Goal: Task Accomplishment & Management: Use online tool/utility

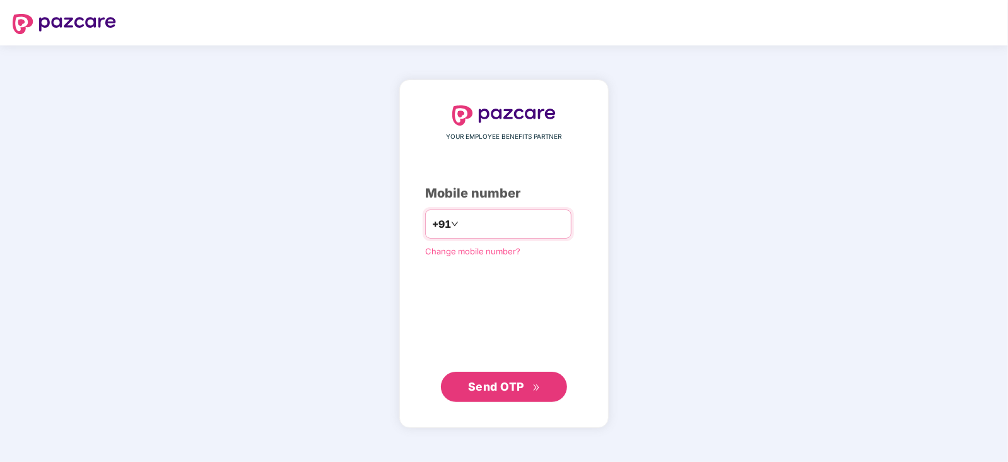
click at [504, 214] on input "number" at bounding box center [512, 224] width 103 height 20
type input "**********"
click at [511, 386] on span "Send OTP" at bounding box center [496, 386] width 56 height 13
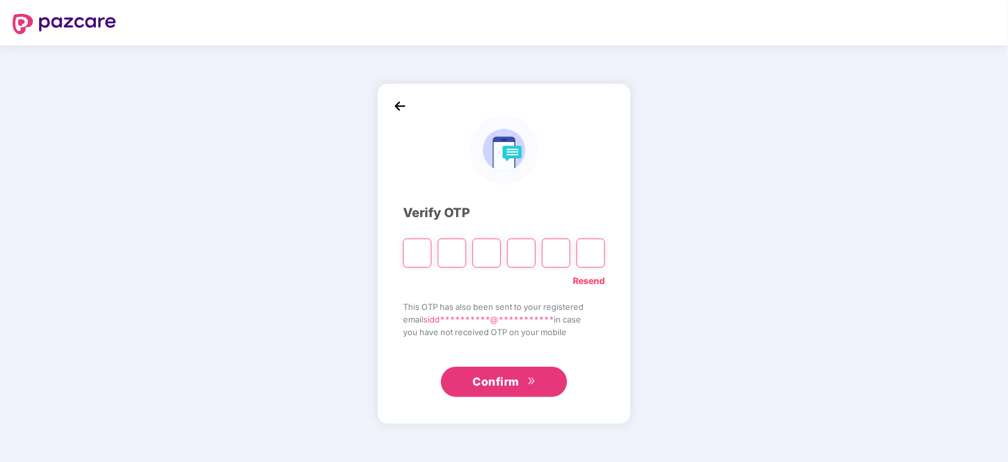
paste input "*"
type input "*"
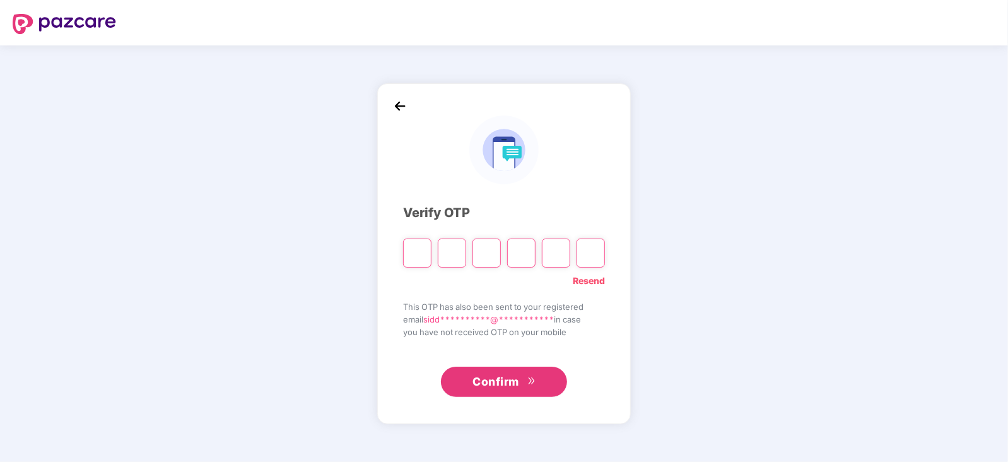
type input "*"
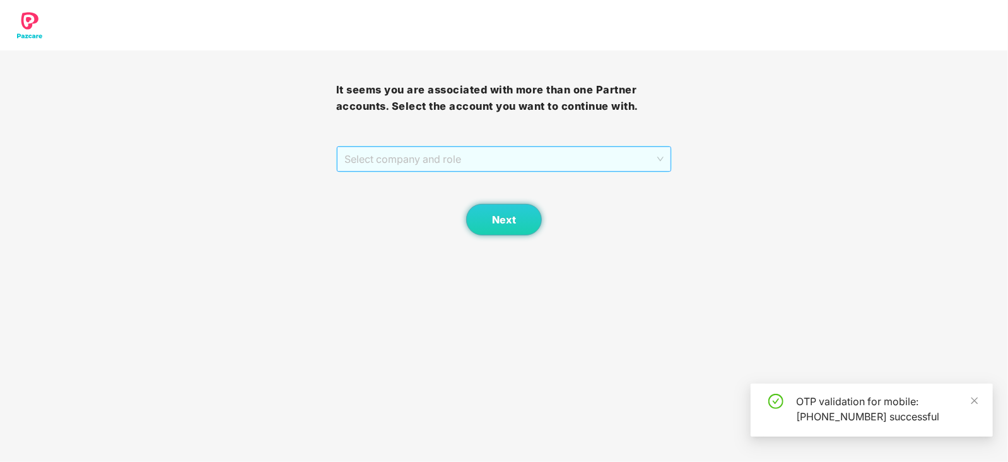
click at [389, 149] on span "Select company and role" at bounding box center [504, 159] width 320 height 24
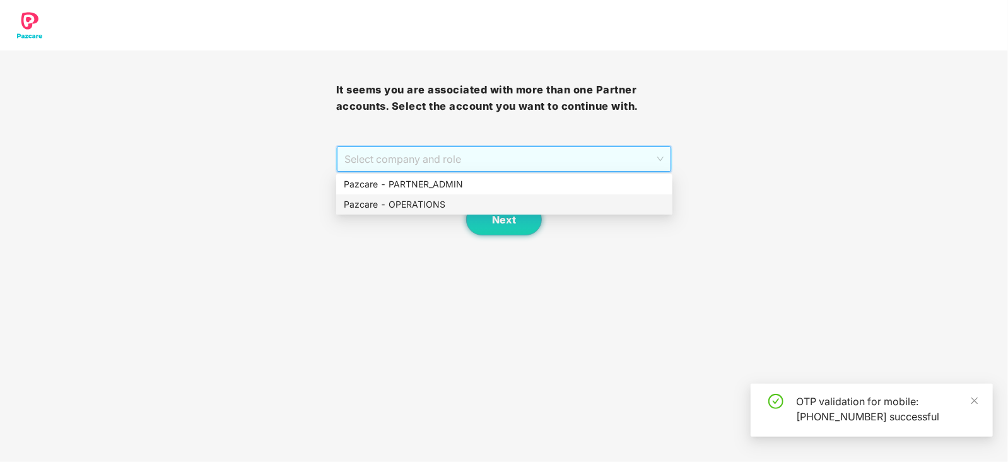
click at [390, 199] on div "Pazcare - OPERATIONS" at bounding box center [504, 204] width 321 height 14
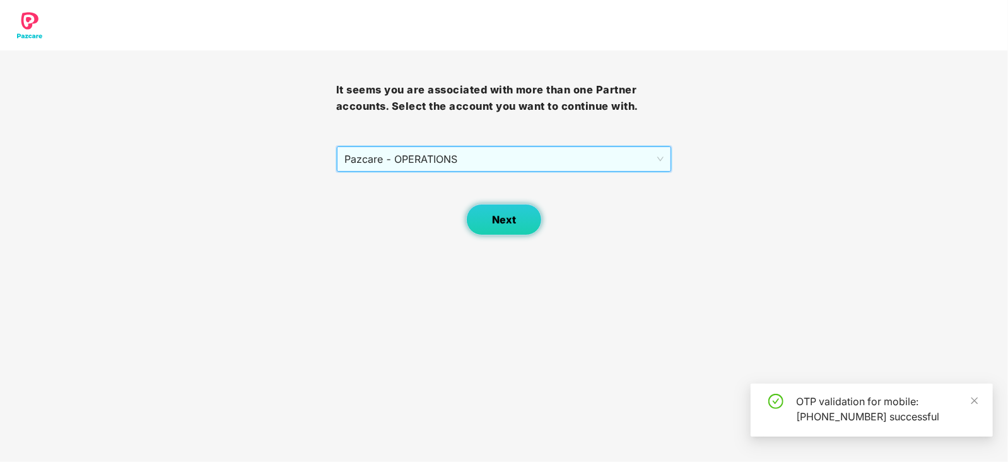
drag, startPoint x: 455, startPoint y: 215, endPoint x: 488, endPoint y: 221, distance: 33.4
click at [458, 216] on div "Next" at bounding box center [504, 203] width 336 height 63
click at [492, 223] on span "Next" at bounding box center [504, 220] width 24 height 12
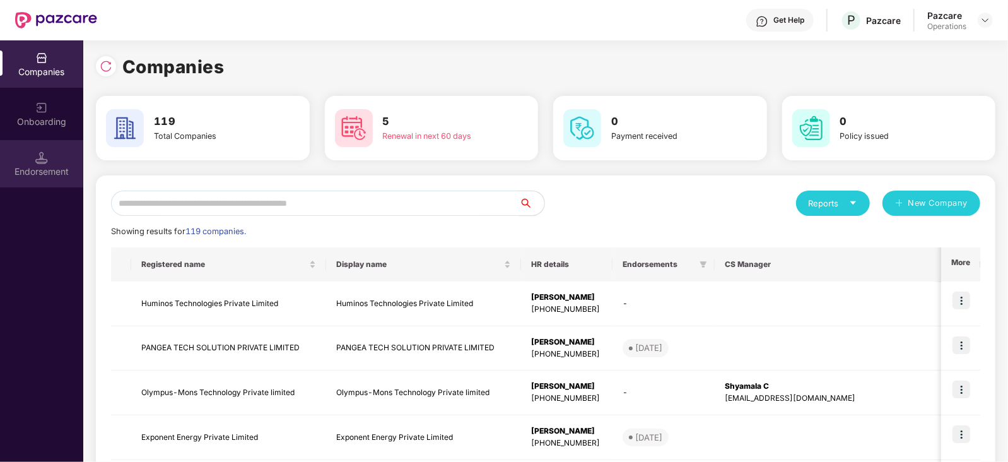
click at [64, 165] on div "Endorsement" at bounding box center [41, 171] width 83 height 13
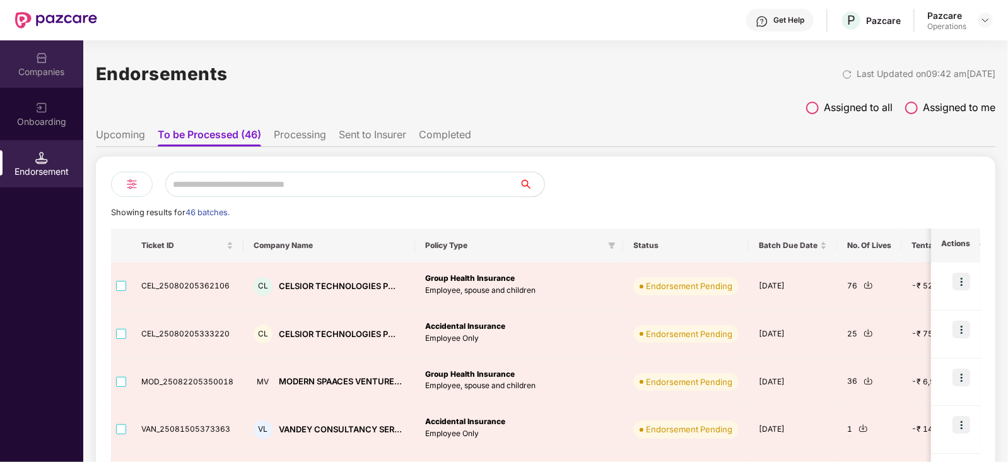
click at [45, 77] on div "Companies" at bounding box center [41, 72] width 83 height 13
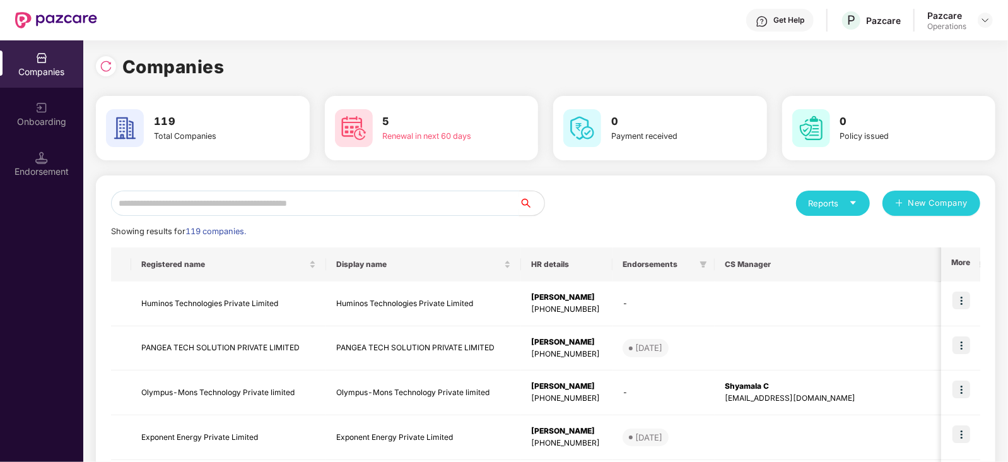
click at [241, 199] on input "text" at bounding box center [315, 202] width 408 height 25
paste input "**********"
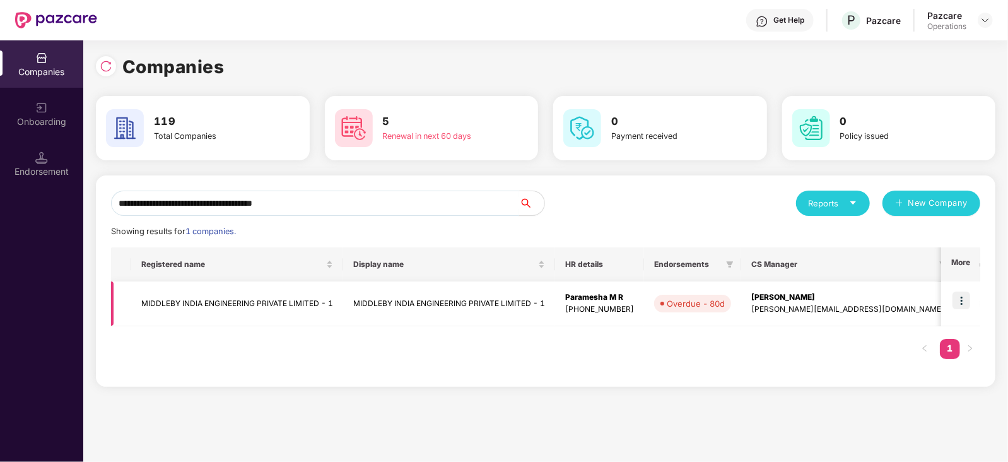
type input "**********"
click at [965, 301] on img at bounding box center [961, 300] width 18 height 18
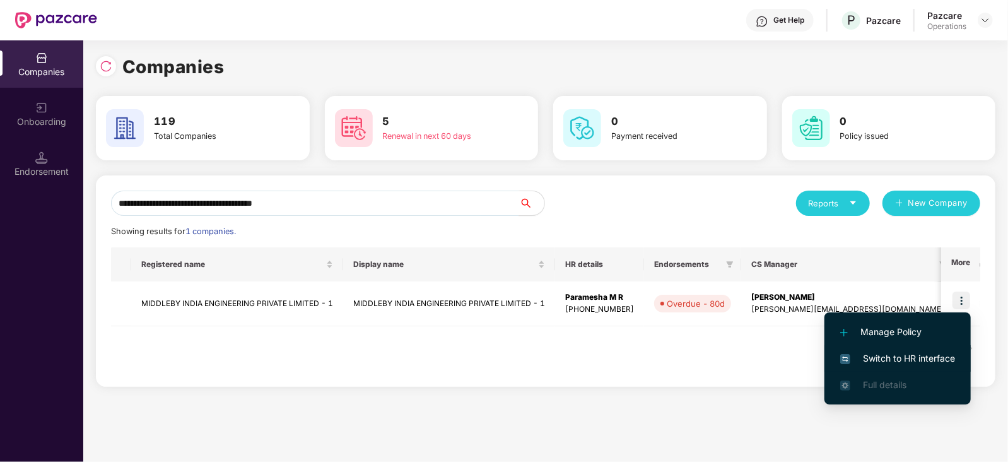
click at [928, 362] on span "Switch to HR interface" at bounding box center [897, 358] width 115 height 14
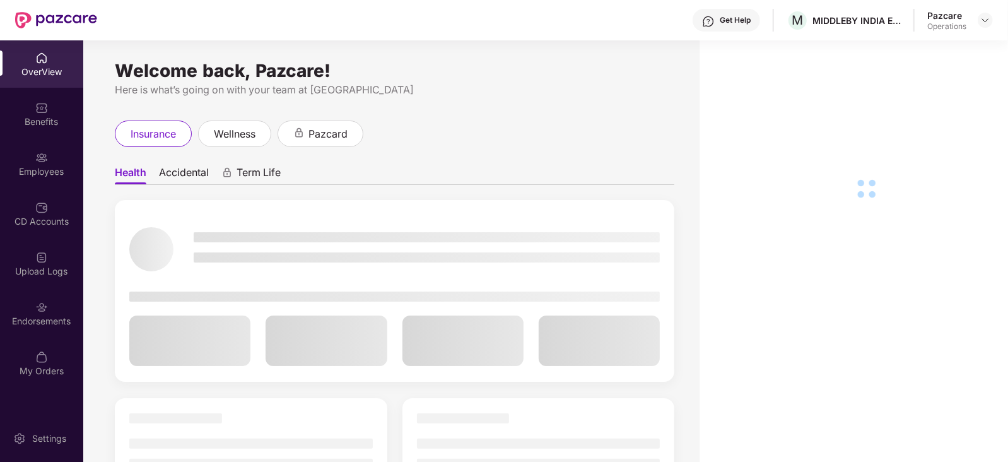
scroll to position [40, 0]
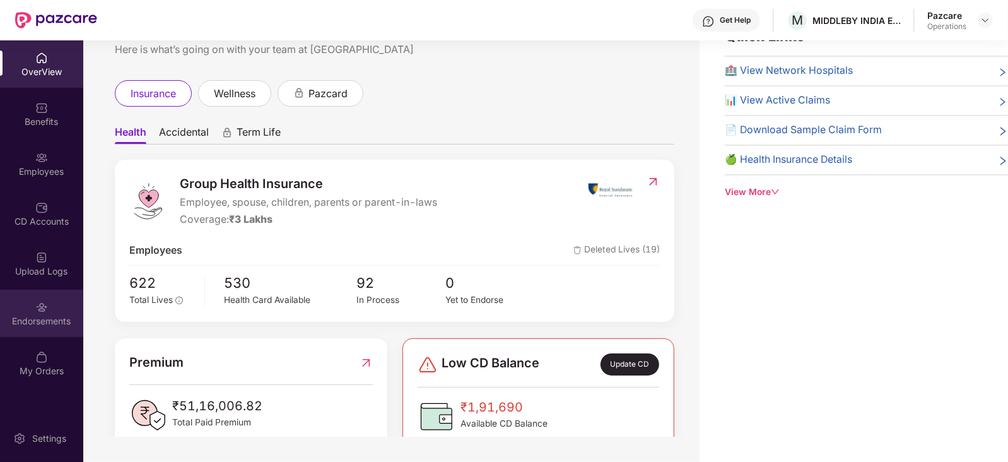
click at [48, 307] on div "Endorsements" at bounding box center [41, 312] width 83 height 47
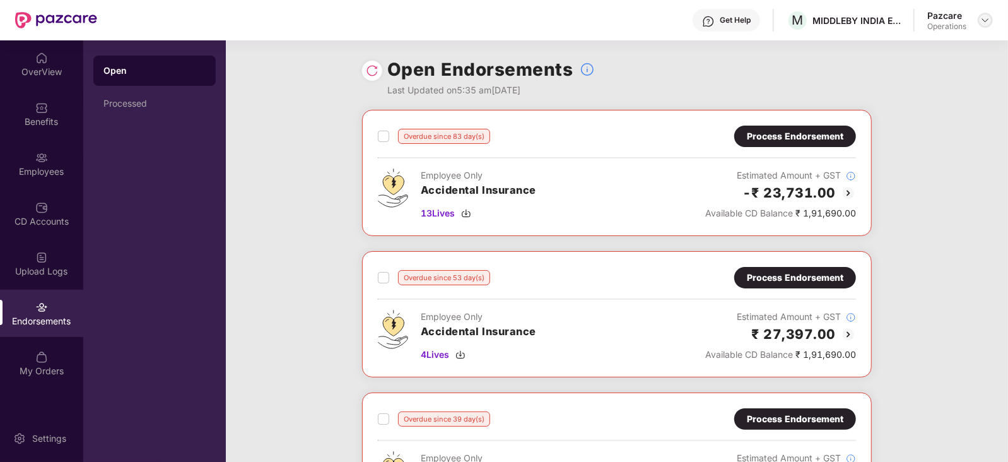
click at [987, 14] on div at bounding box center [984, 20] width 15 height 15
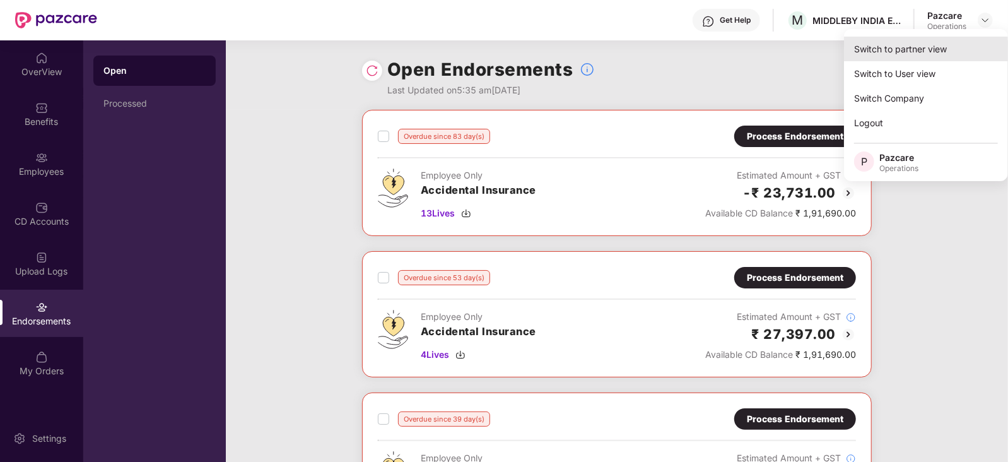
click at [946, 47] on div "Switch to partner view" at bounding box center [926, 49] width 164 height 25
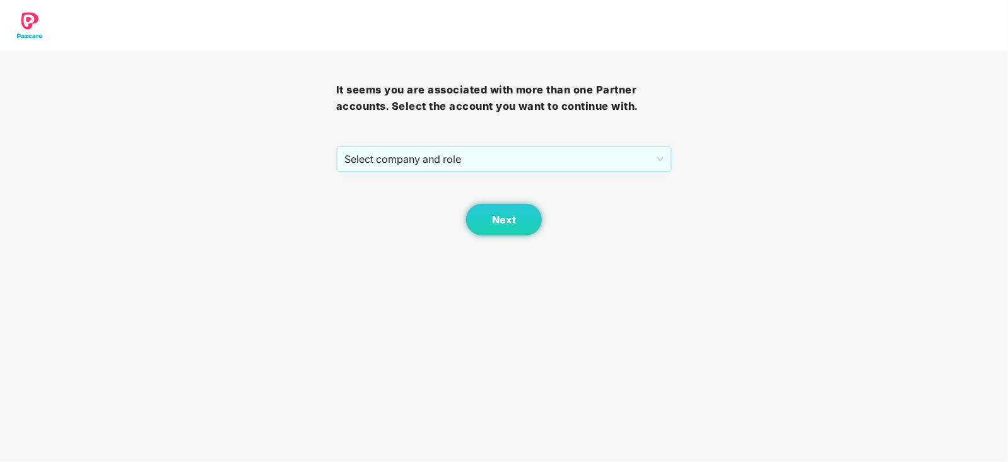
drag, startPoint x: 387, startPoint y: 173, endPoint x: 387, endPoint y: 166, distance: 6.3
click at [387, 172] on div "It seems you are associated with more than one Partner accounts. Select the acc…" at bounding box center [504, 142] width 336 height 185
click at [385, 165] on span "Select company and role" at bounding box center [504, 159] width 320 height 24
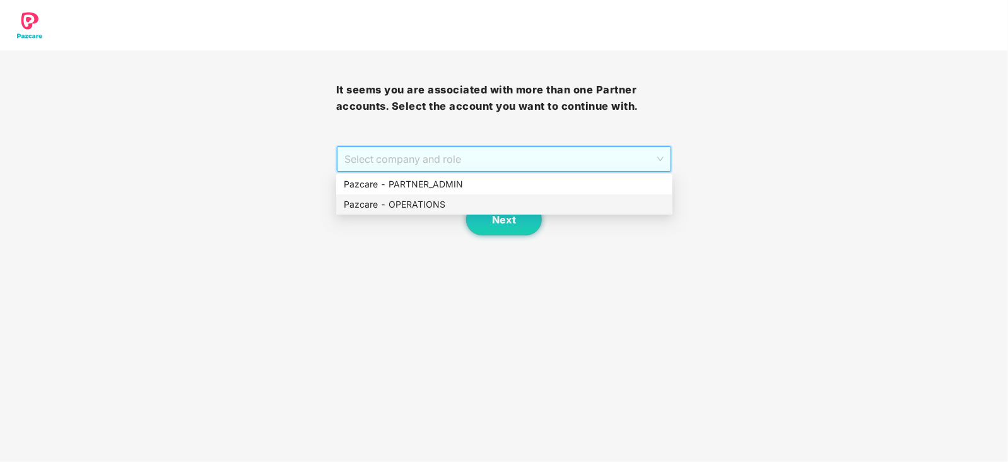
click at [393, 205] on div "Pazcare - OPERATIONS" at bounding box center [504, 204] width 321 height 14
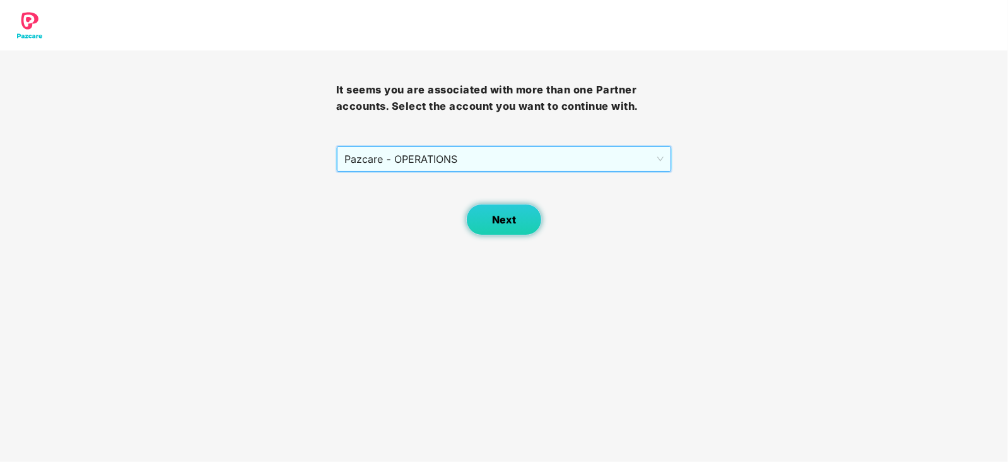
click at [498, 231] on button "Next" at bounding box center [504, 220] width 76 height 32
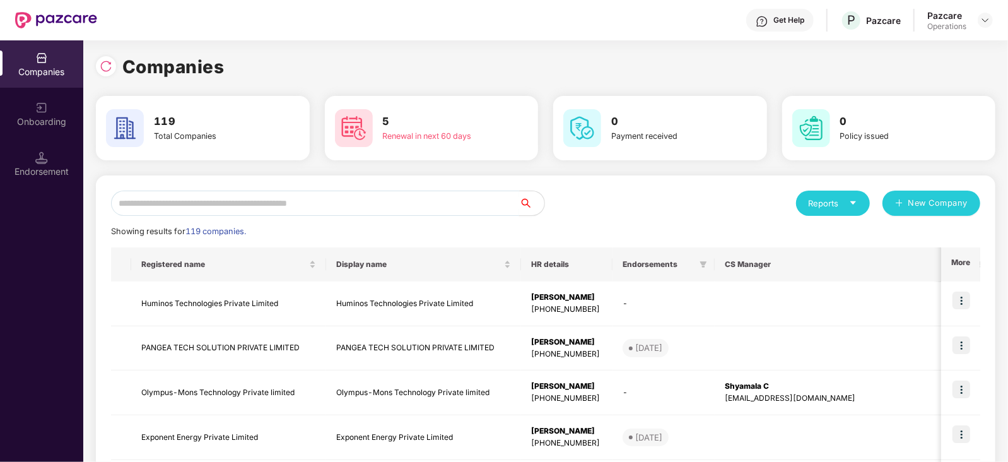
click at [312, 211] on input "text" at bounding box center [315, 202] width 408 height 25
click at [317, 204] on input "text" at bounding box center [315, 202] width 408 height 25
paste input "**********"
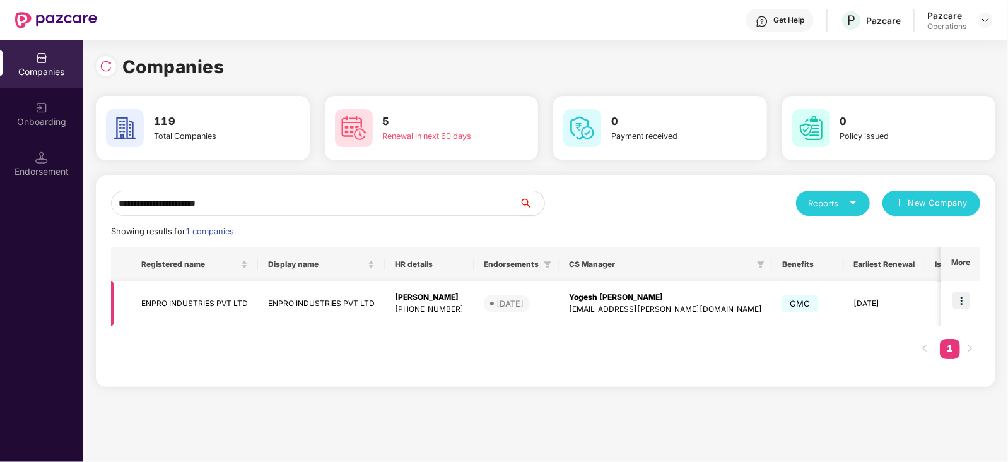
type input "**********"
click at [214, 301] on td "ENPRO INDUSTRIES PVT LTD" at bounding box center [194, 303] width 127 height 45
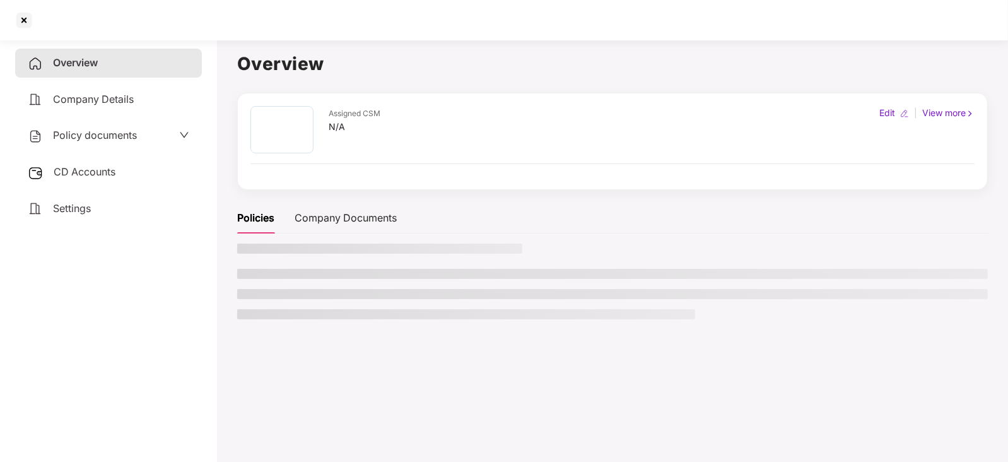
click at [88, 137] on span "Policy documents" at bounding box center [95, 135] width 84 height 13
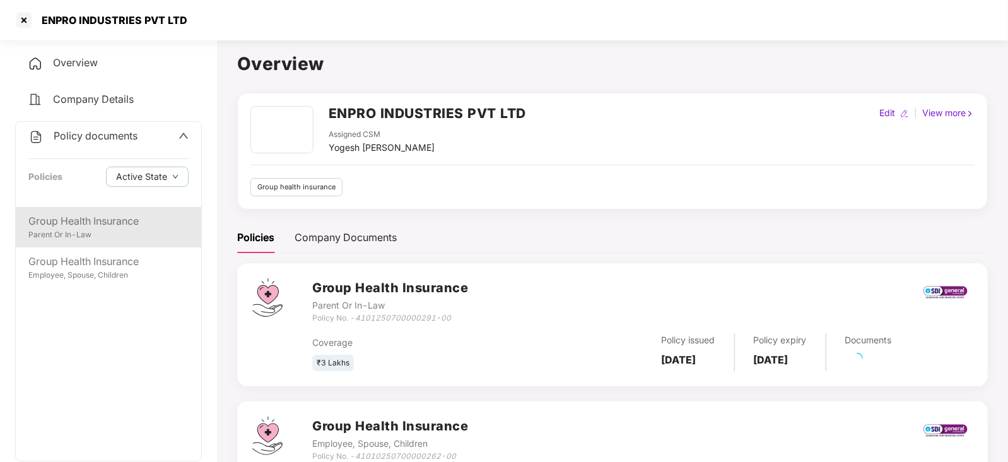
click at [101, 235] on div "Parent Or In-Law" at bounding box center [108, 235] width 160 height 12
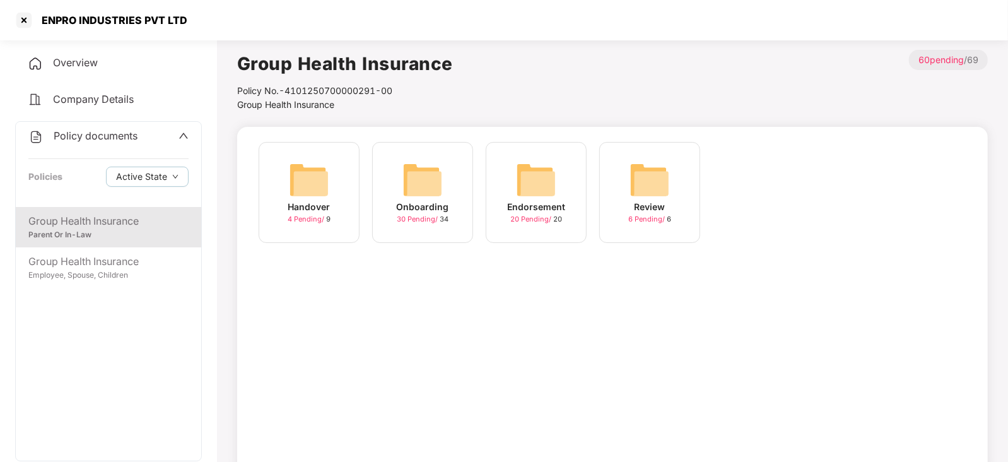
click at [539, 184] on img at bounding box center [536, 180] width 40 height 40
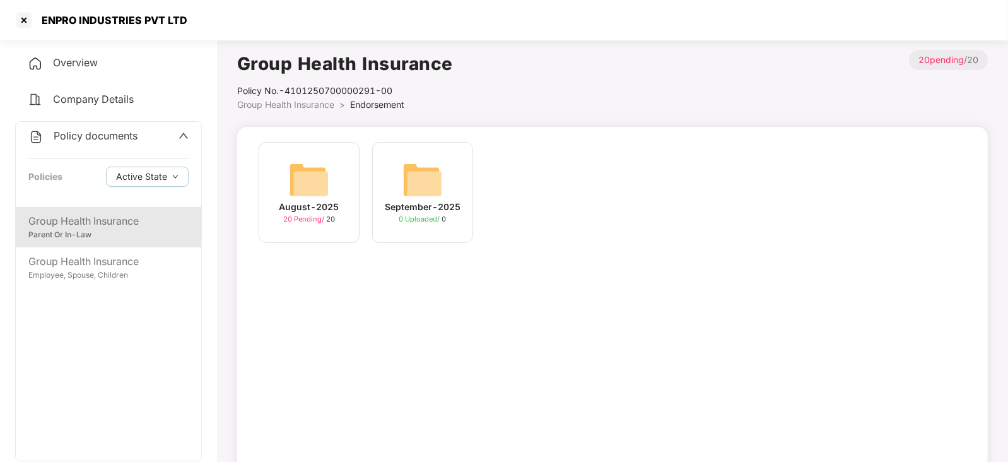
click at [314, 180] on img at bounding box center [309, 180] width 40 height 40
click at [424, 181] on img at bounding box center [422, 180] width 40 height 40
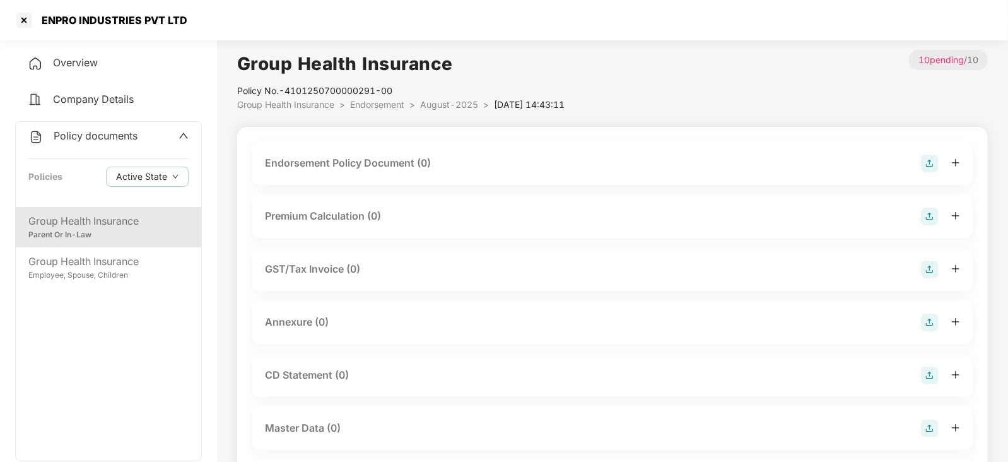
click at [929, 160] on img at bounding box center [930, 163] width 18 height 18
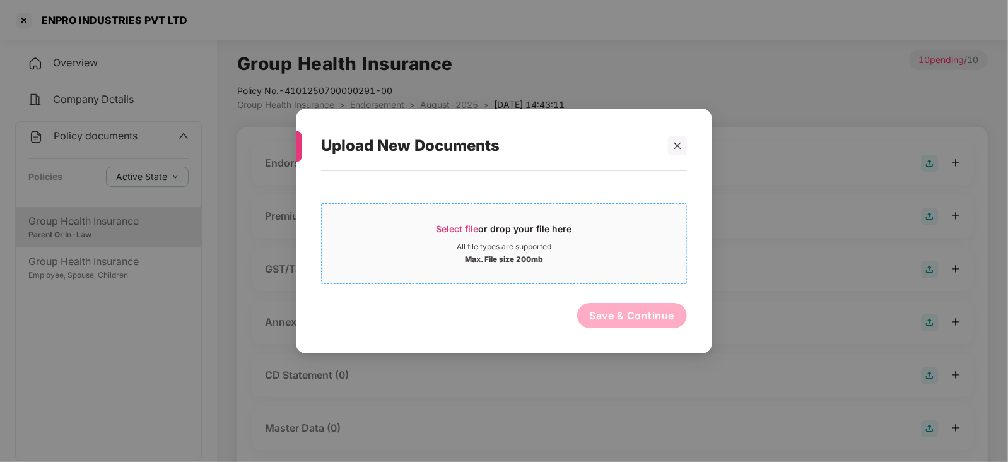
click at [443, 230] on span "Select file" at bounding box center [457, 228] width 42 height 11
click at [685, 145] on div at bounding box center [677, 145] width 19 height 19
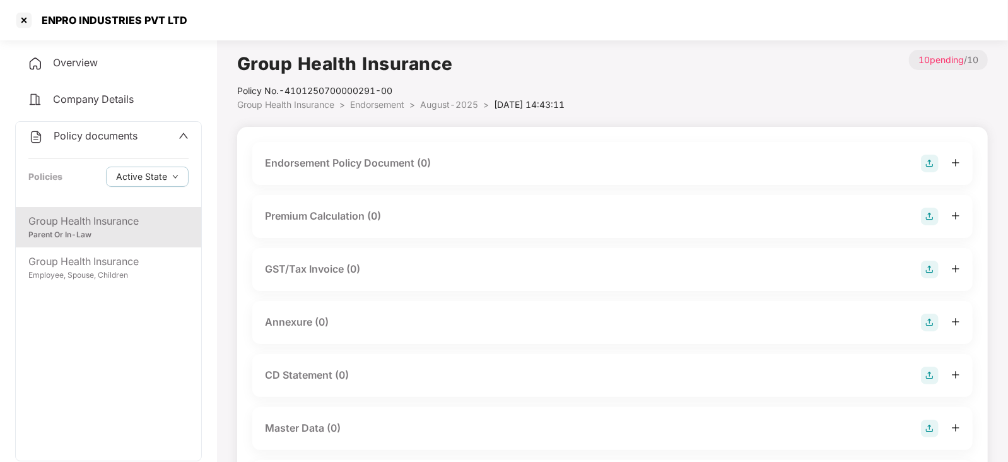
click at [935, 161] on img at bounding box center [930, 163] width 18 height 18
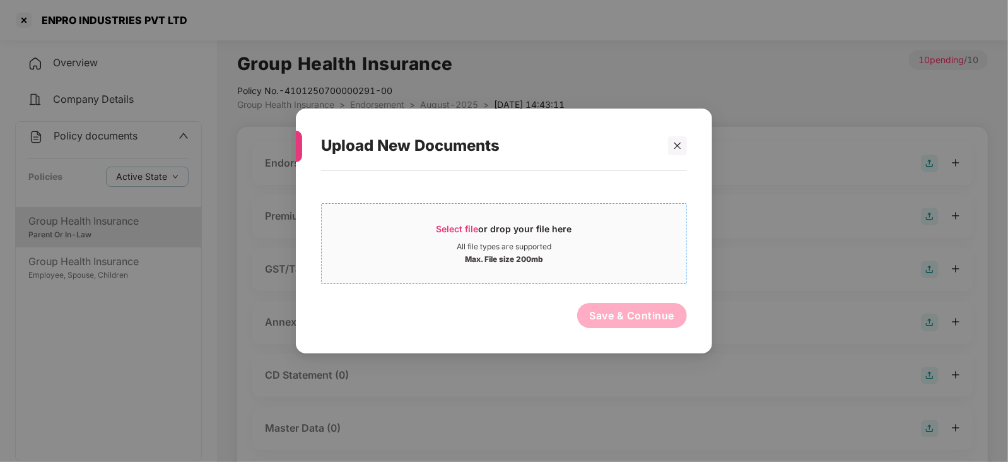
click at [462, 222] on span "Select file or drop your file here All file types are supported Max. File size …" at bounding box center [504, 243] width 364 height 61
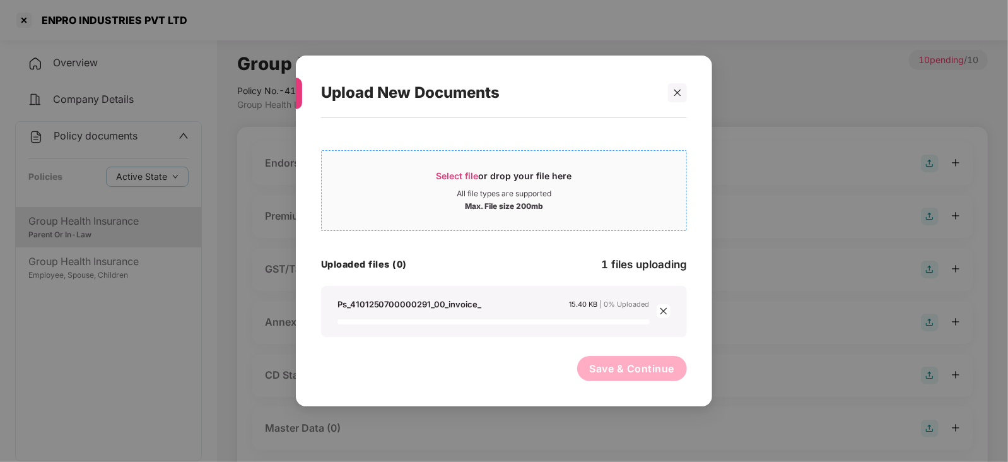
click at [457, 175] on span "Select file" at bounding box center [457, 175] width 42 height 11
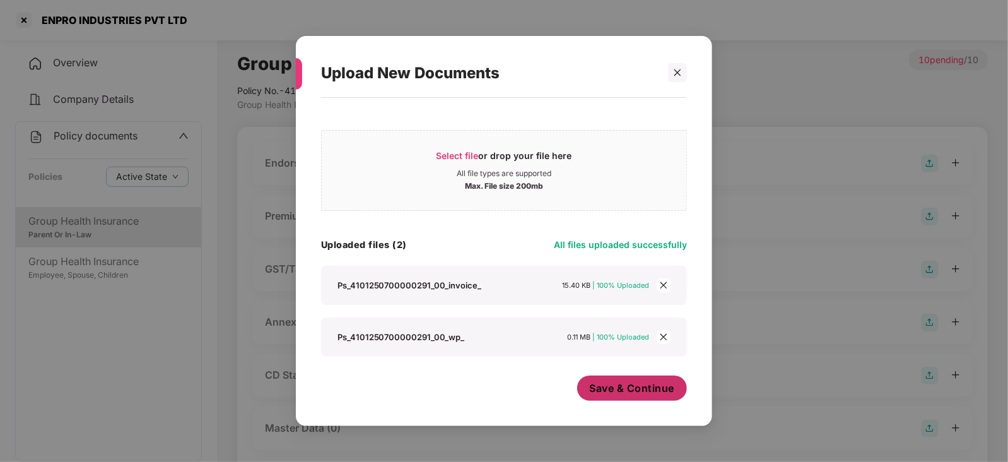
click at [603, 390] on span "Save & Continue" at bounding box center [632, 388] width 85 height 14
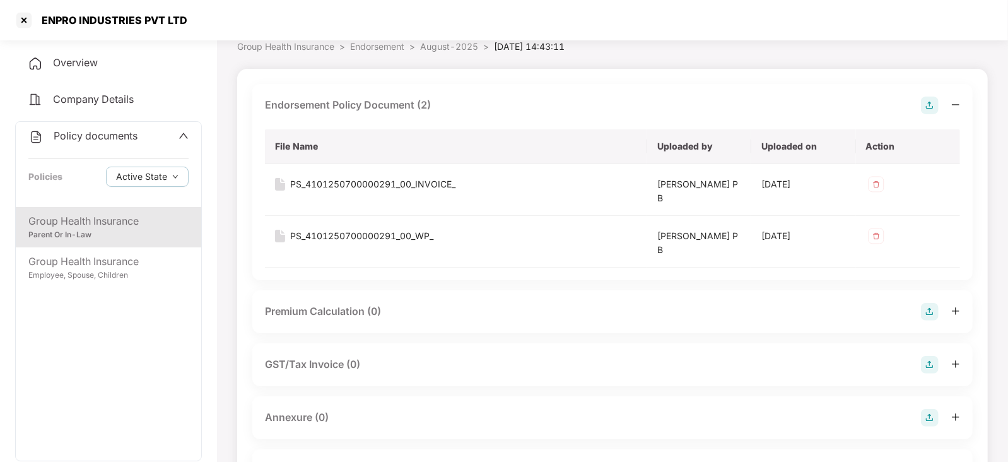
scroll to position [78, 0]
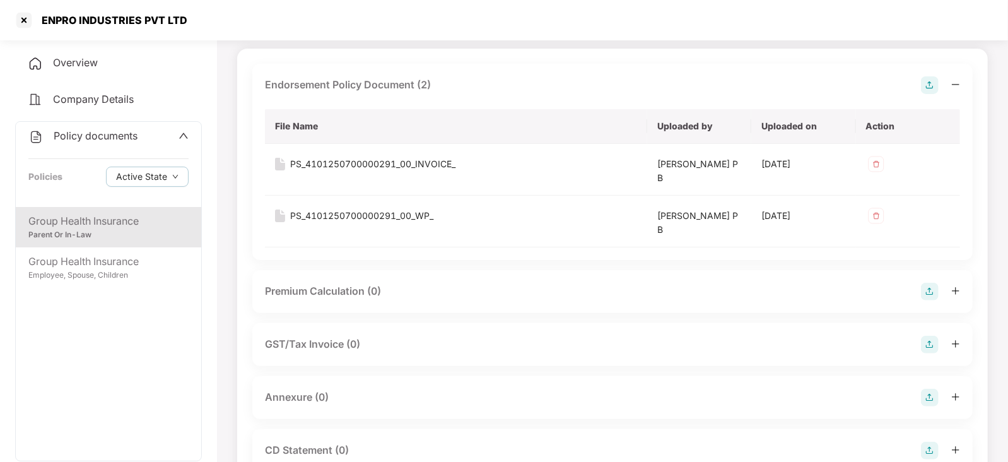
click at [931, 389] on img at bounding box center [930, 397] width 18 height 18
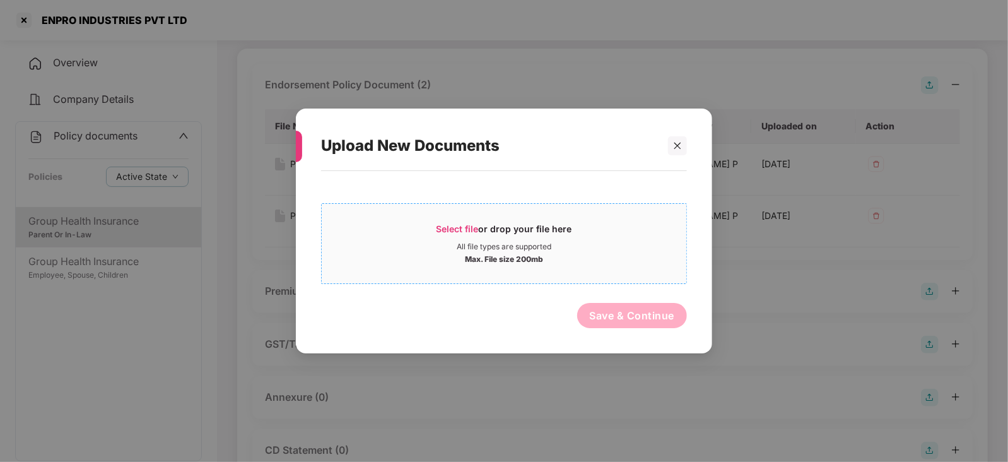
click at [455, 223] on span "Select file" at bounding box center [457, 228] width 42 height 11
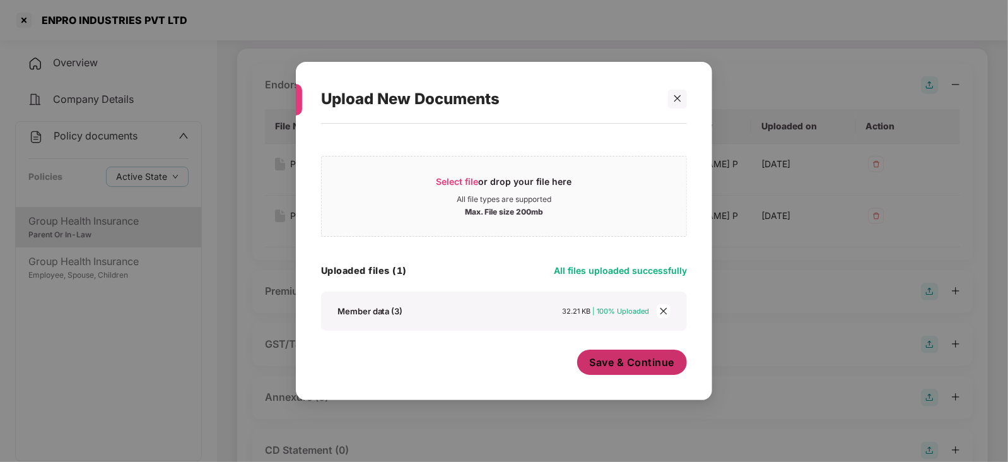
click at [623, 367] on span "Save & Continue" at bounding box center [632, 362] width 85 height 14
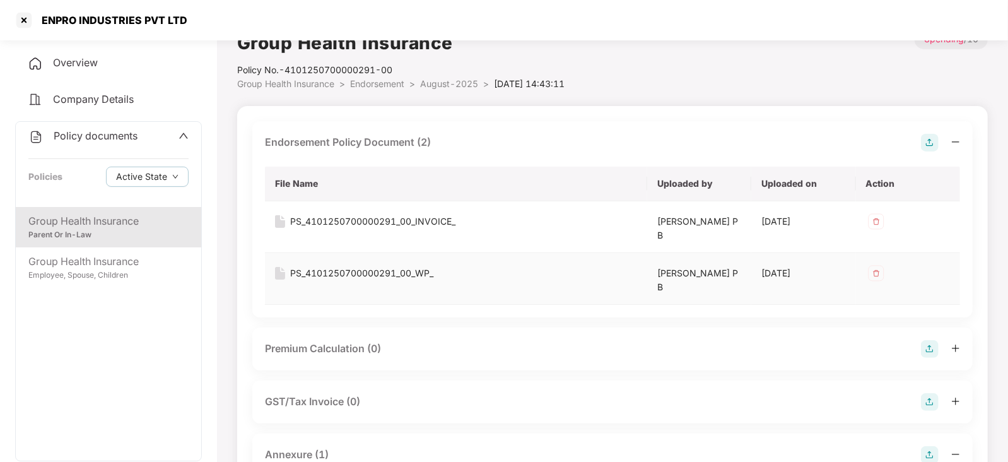
scroll to position [0, 0]
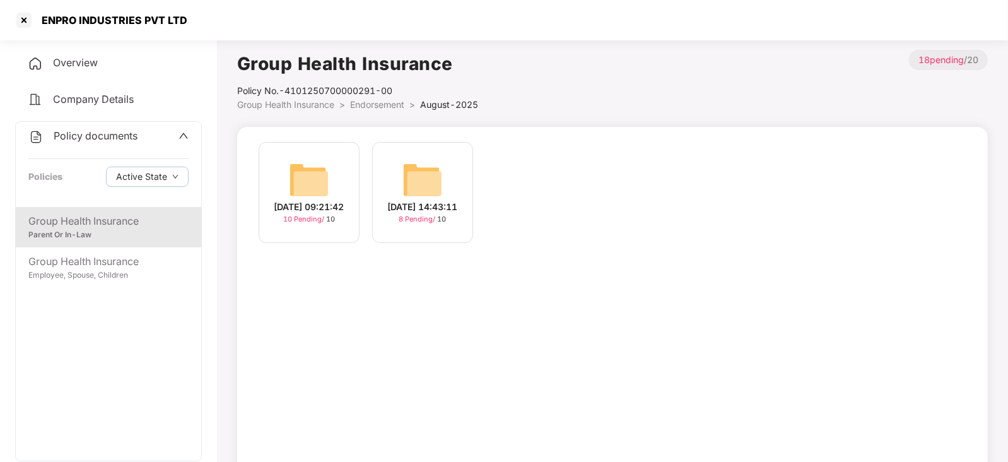
click at [312, 168] on img at bounding box center [309, 180] width 40 height 40
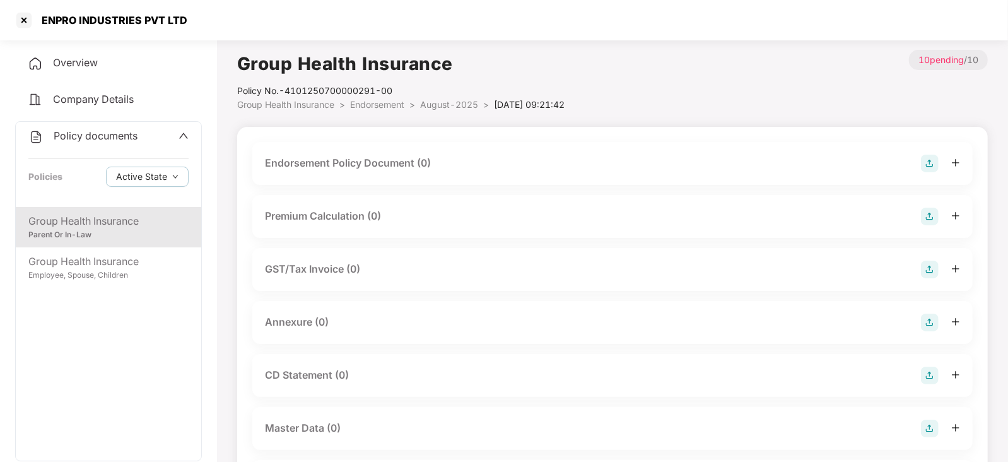
click at [933, 159] on img at bounding box center [930, 163] width 18 height 18
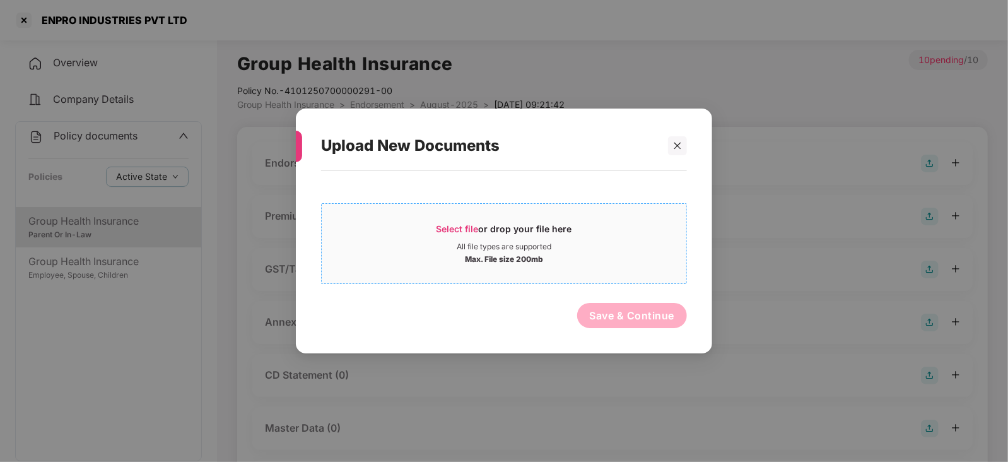
click at [446, 224] on span "Select file" at bounding box center [457, 228] width 42 height 11
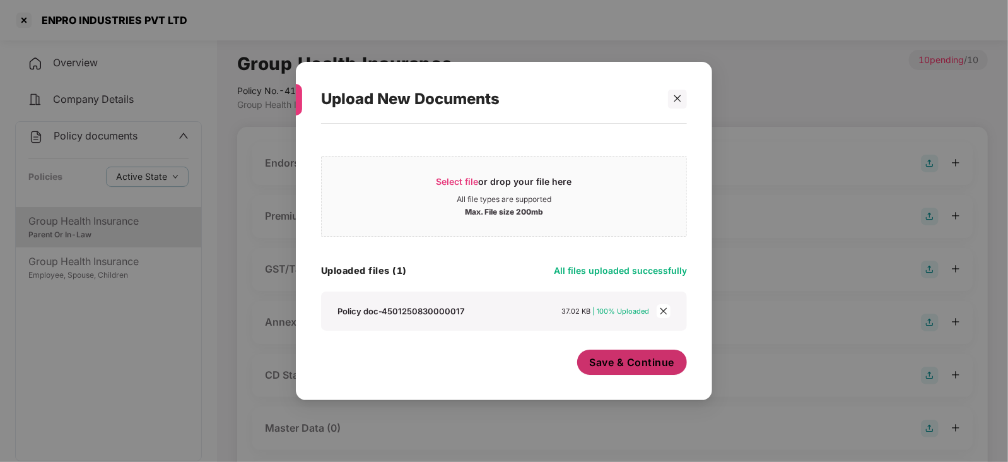
click at [646, 359] on span "Save & Continue" at bounding box center [632, 362] width 85 height 14
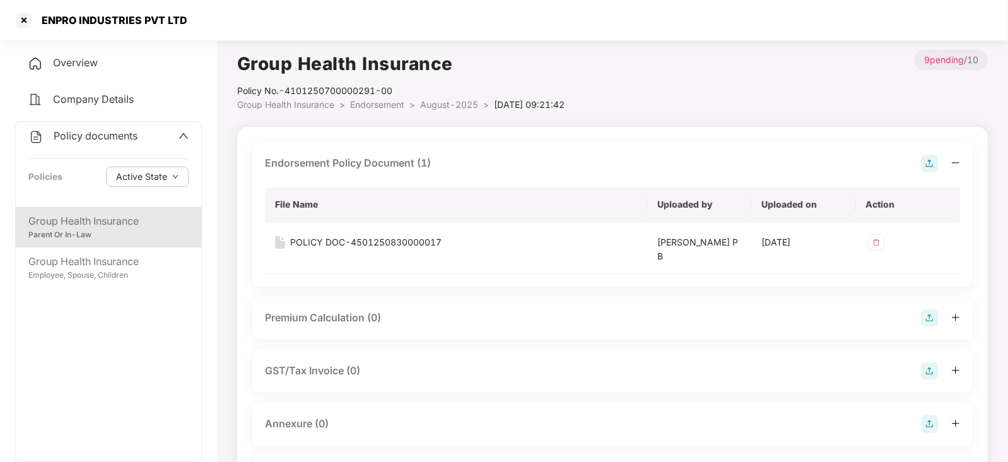
click at [932, 318] on img at bounding box center [930, 318] width 18 height 18
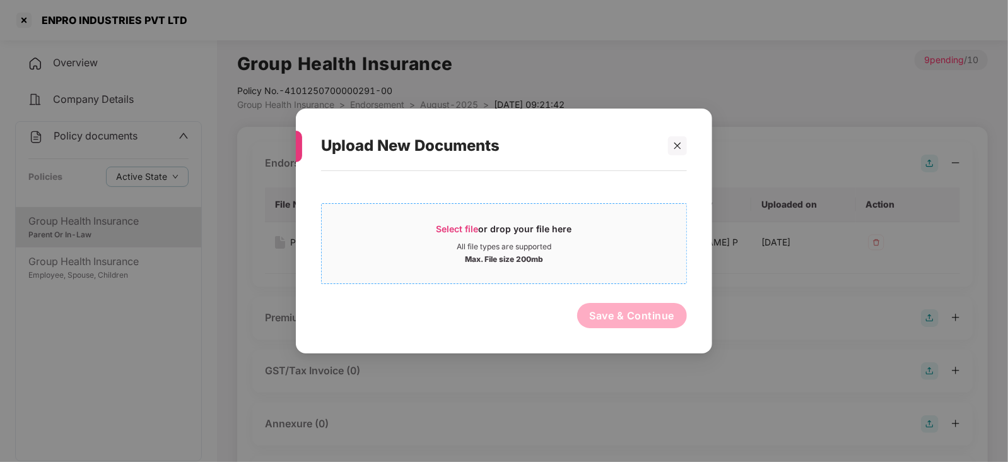
click at [438, 223] on span "Select file" at bounding box center [457, 228] width 42 height 11
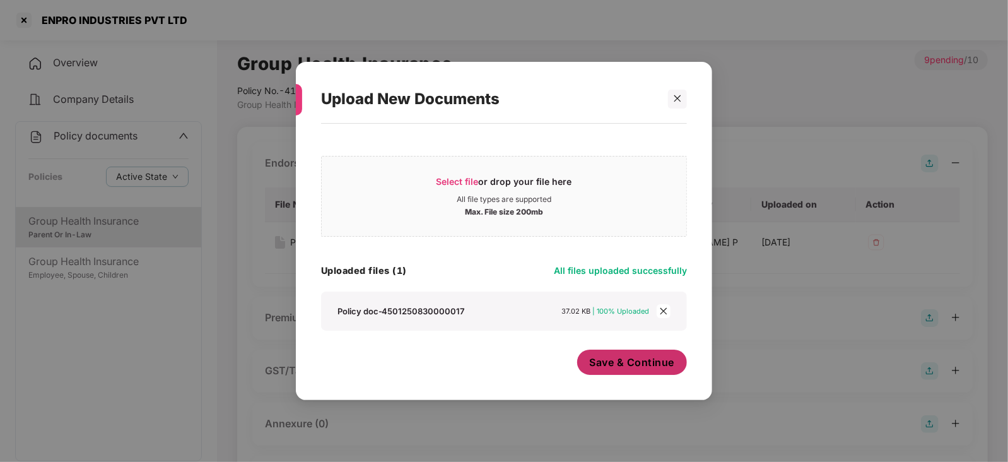
click at [638, 373] on button "Save & Continue" at bounding box center [632, 361] width 110 height 25
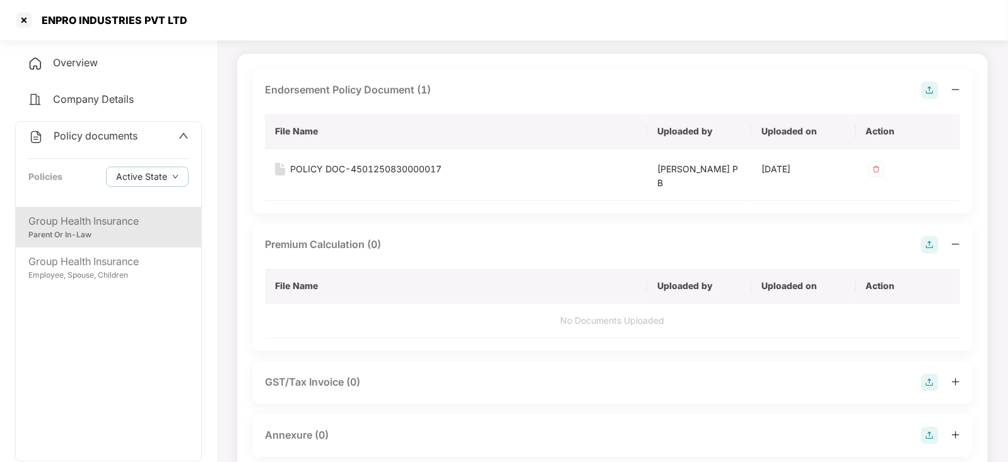
scroll to position [157, 0]
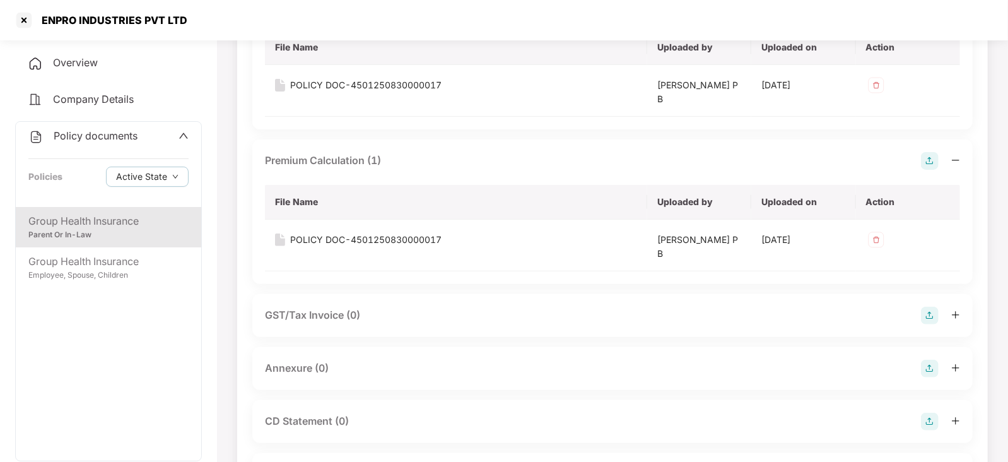
click at [922, 376] on div "Annexure (0)" at bounding box center [612, 368] width 720 height 43
click at [926, 375] on img at bounding box center [930, 368] width 18 height 18
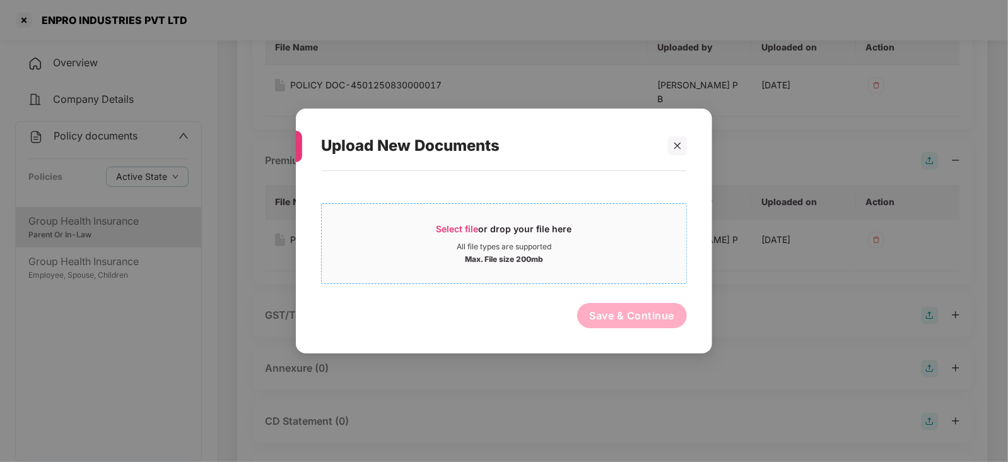
click at [455, 230] on span "Select file" at bounding box center [457, 228] width 42 height 11
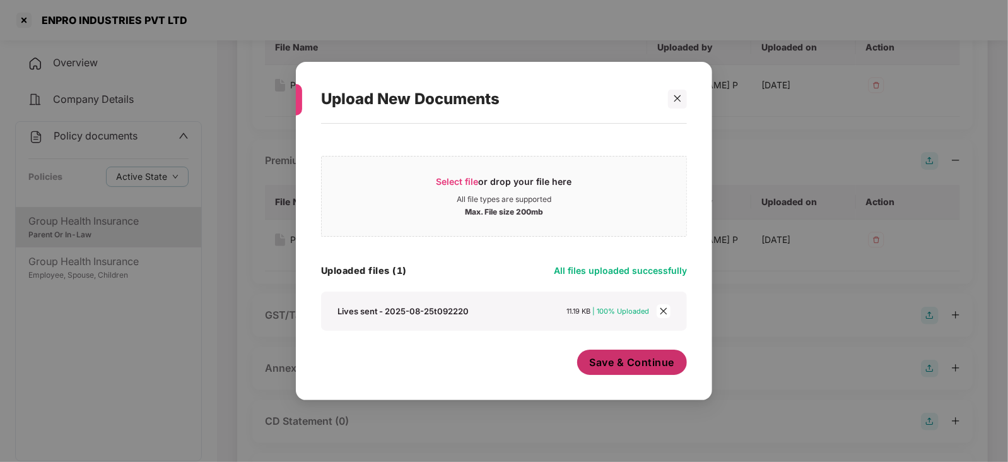
click at [599, 359] on span "Save & Continue" at bounding box center [632, 362] width 85 height 14
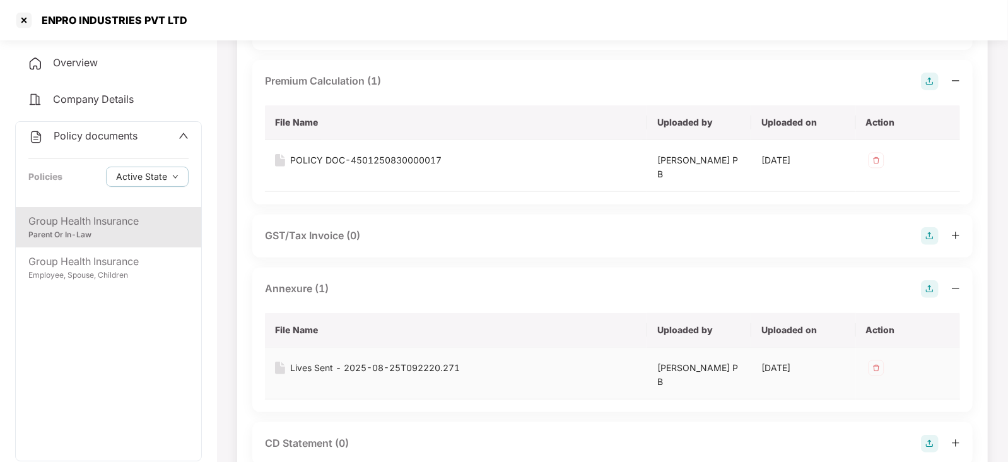
scroll to position [473, 0]
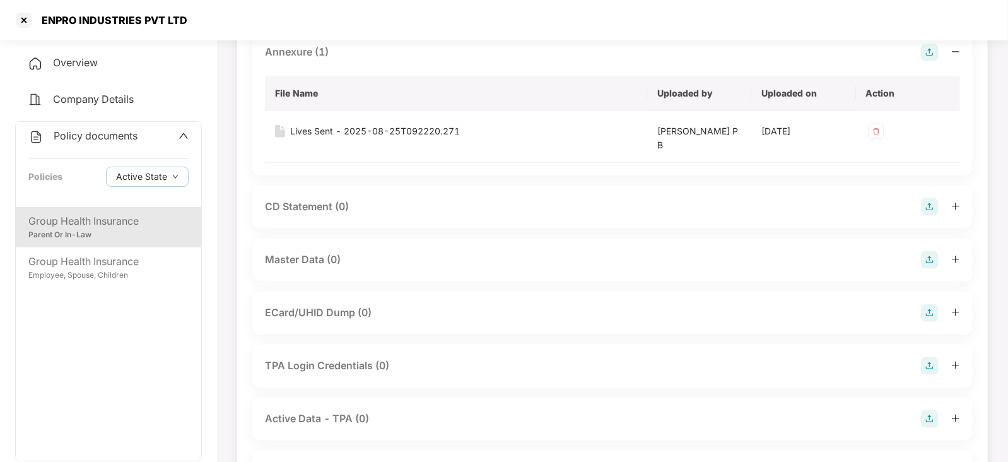
click at [931, 264] on img at bounding box center [930, 260] width 18 height 18
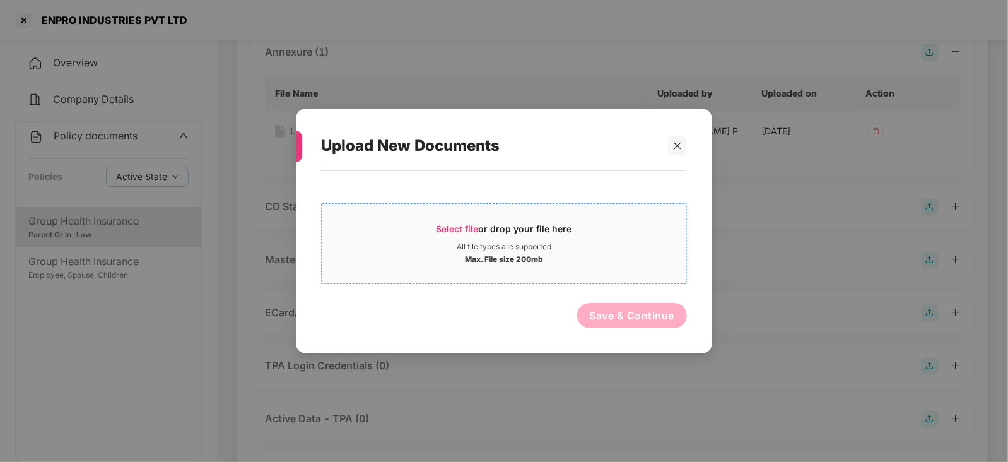
click at [469, 227] on span "Select file" at bounding box center [457, 228] width 42 height 11
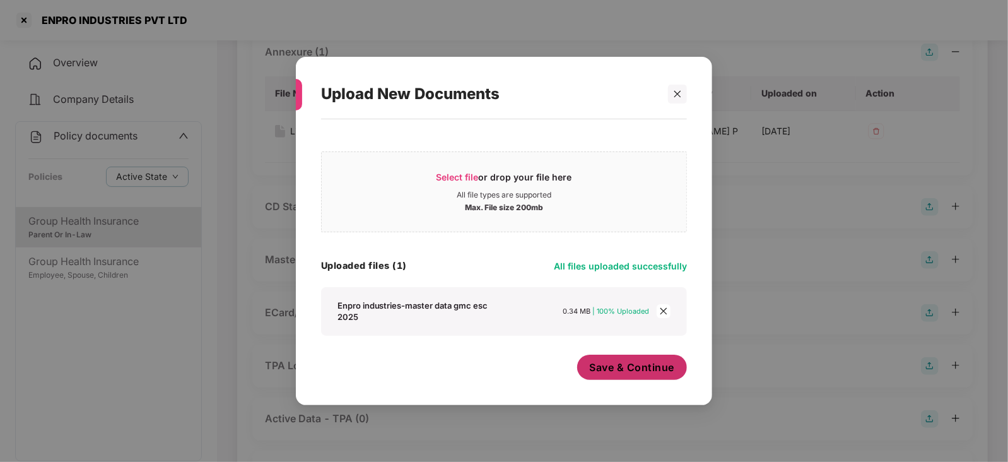
click at [627, 368] on span "Save & Continue" at bounding box center [632, 367] width 85 height 14
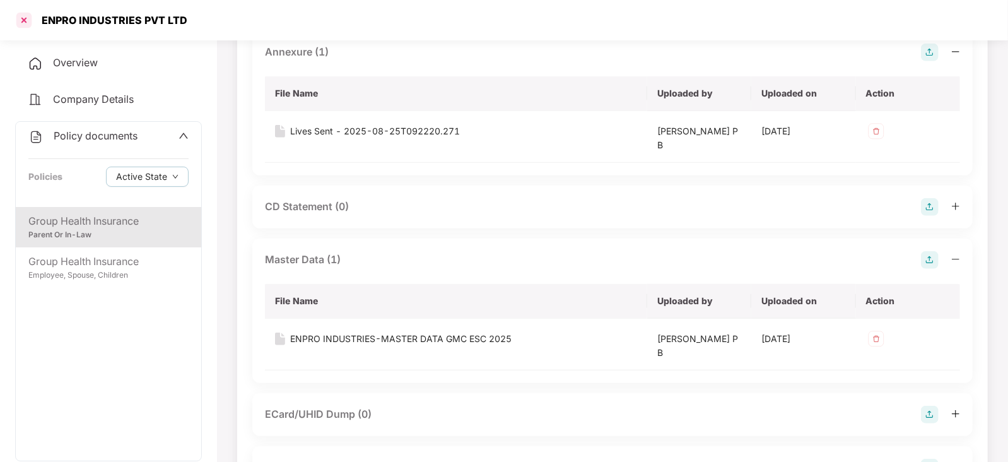
click at [21, 21] on div at bounding box center [24, 20] width 20 height 20
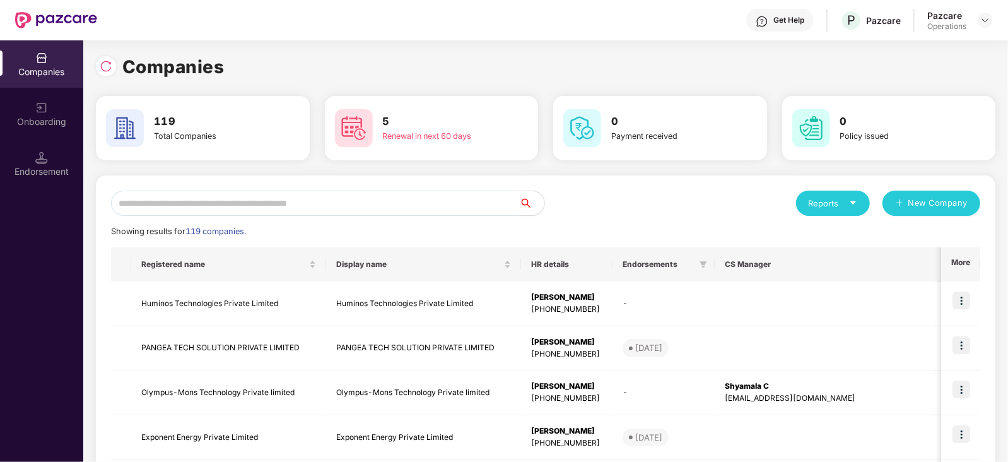
click at [224, 209] on input "text" at bounding box center [315, 202] width 408 height 25
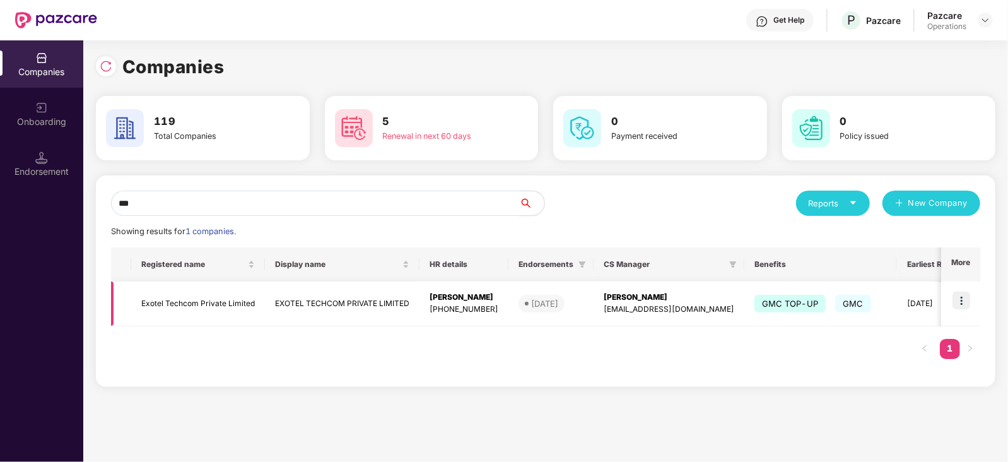
type input "***"
click at [169, 304] on td "Exotel Techcom Private Limited" at bounding box center [198, 303] width 134 height 45
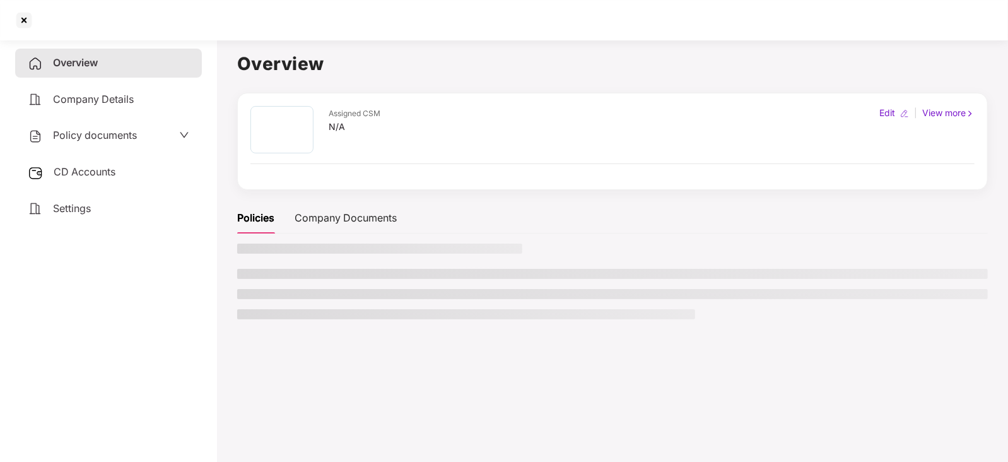
click at [95, 128] on div "Policy documents" at bounding box center [82, 135] width 109 height 16
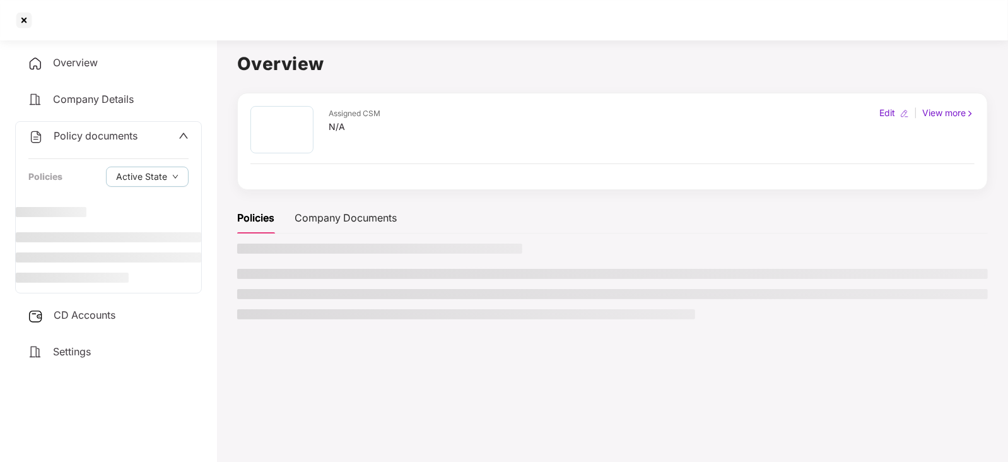
click at [106, 318] on span "CD Accounts" at bounding box center [85, 314] width 62 height 13
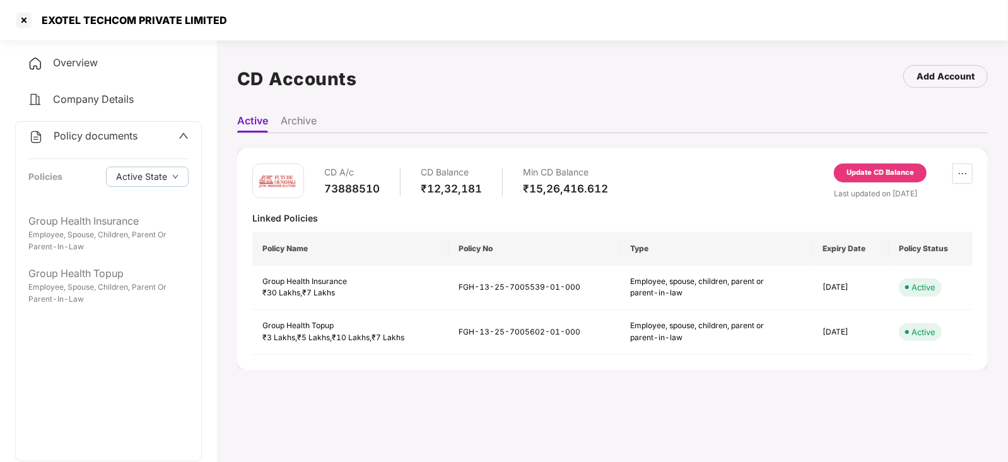
click at [873, 177] on div "Update CD Balance" at bounding box center [879, 172] width 67 height 11
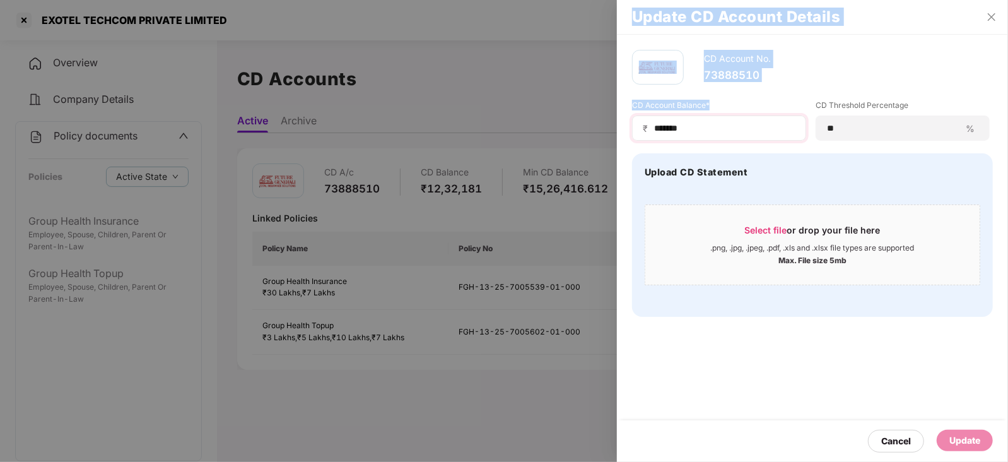
drag, startPoint x: 703, startPoint y: 121, endPoint x: 637, endPoint y: 136, distance: 67.9
click at [600, 131] on div "Update CD Account Details CD Account No. 73888510 CD Account Balance* ₹ *******…" at bounding box center [504, 231] width 1008 height 462
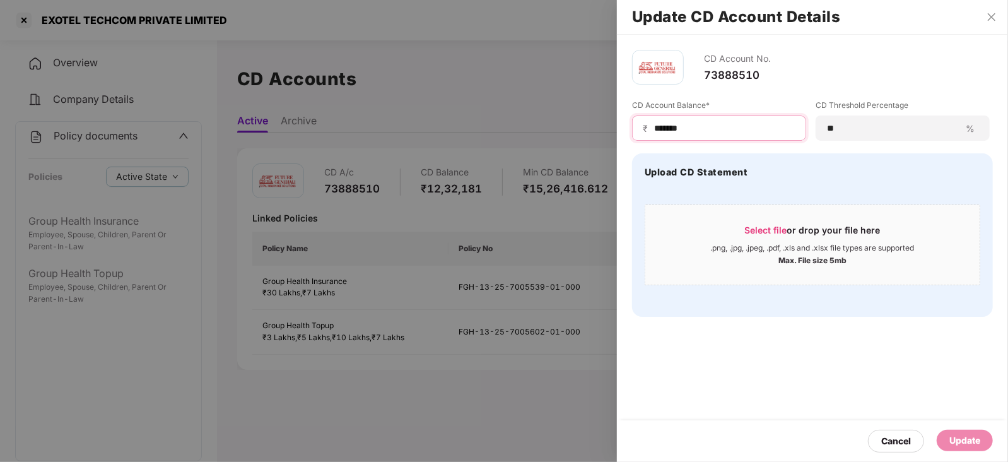
click at [679, 131] on input "*******" at bounding box center [724, 128] width 143 height 13
drag, startPoint x: 690, startPoint y: 129, endPoint x: 641, endPoint y: 129, distance: 48.6
click at [641, 129] on div "₹ *******" at bounding box center [719, 127] width 174 height 25
paste input
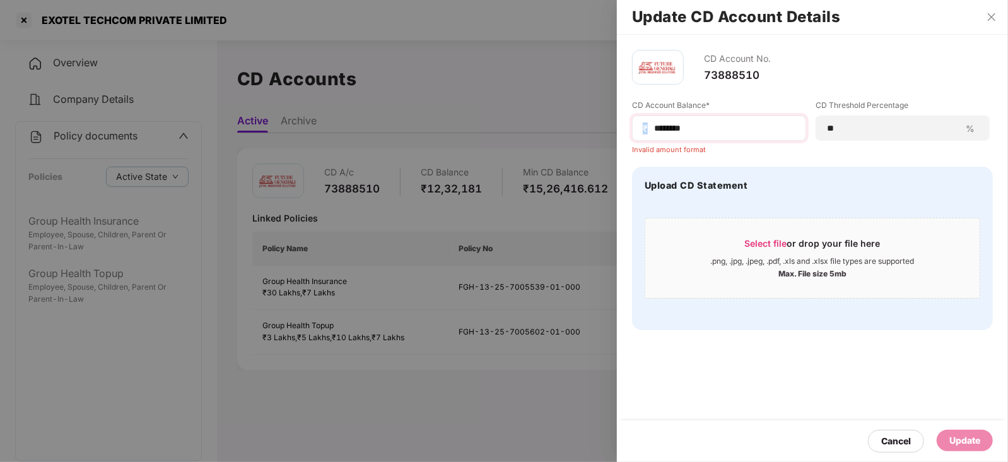
click at [653, 138] on div "₹ *******" at bounding box center [719, 127] width 174 height 25
click at [654, 132] on input "*******" at bounding box center [724, 128] width 143 height 13
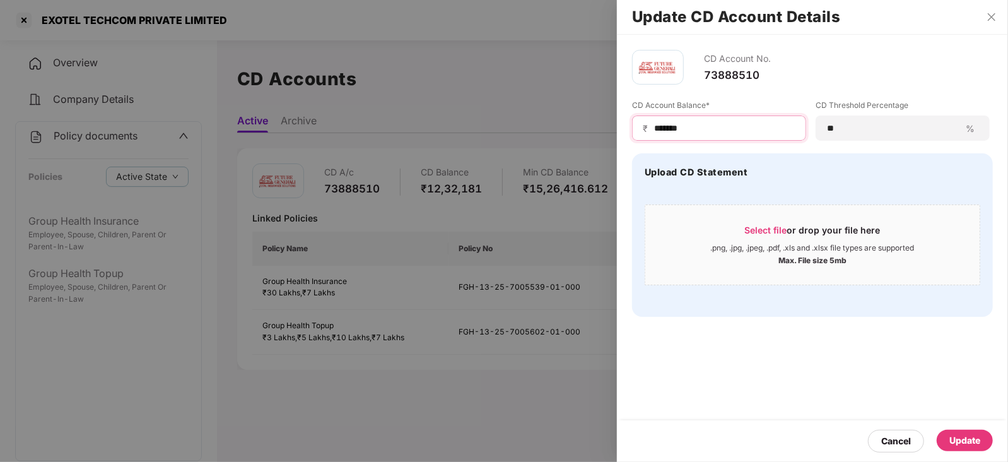
type input "*******"
click at [974, 444] on div "Update" at bounding box center [964, 440] width 31 height 14
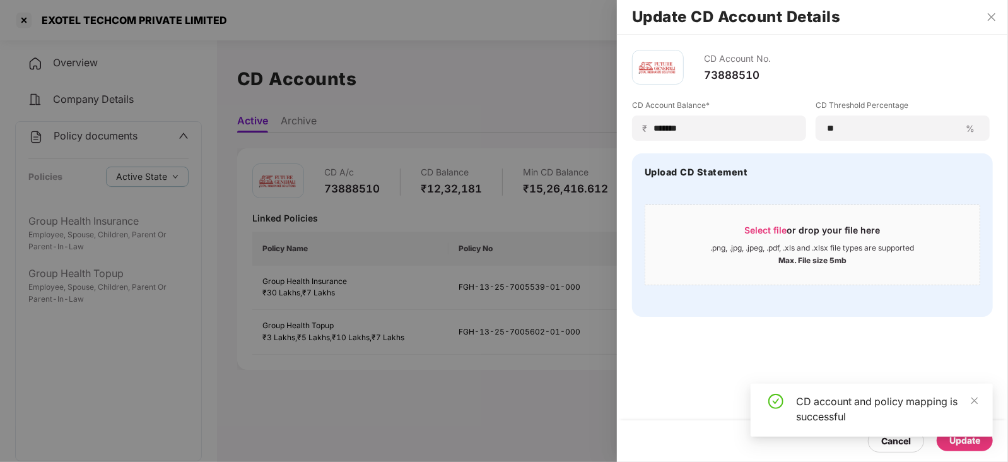
click at [115, 228] on div at bounding box center [504, 231] width 1008 height 462
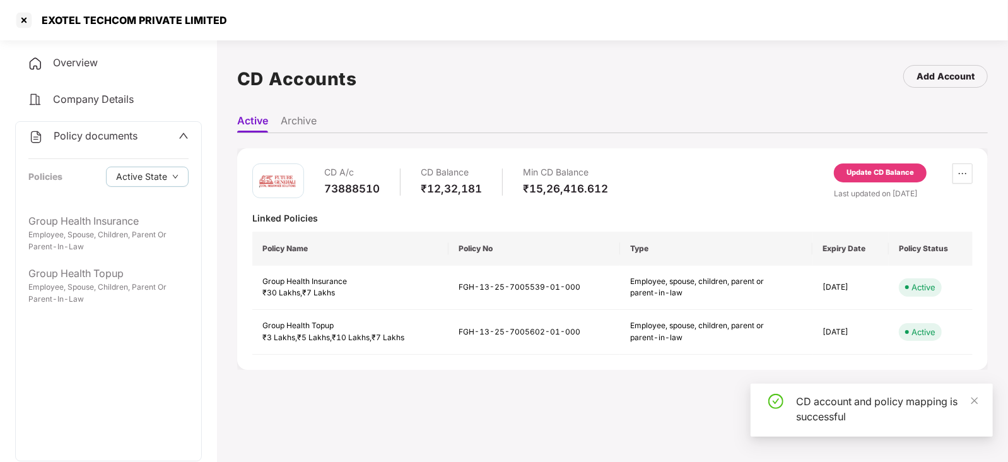
click at [115, 228] on div "Group Health Insurance" at bounding box center [108, 221] width 160 height 16
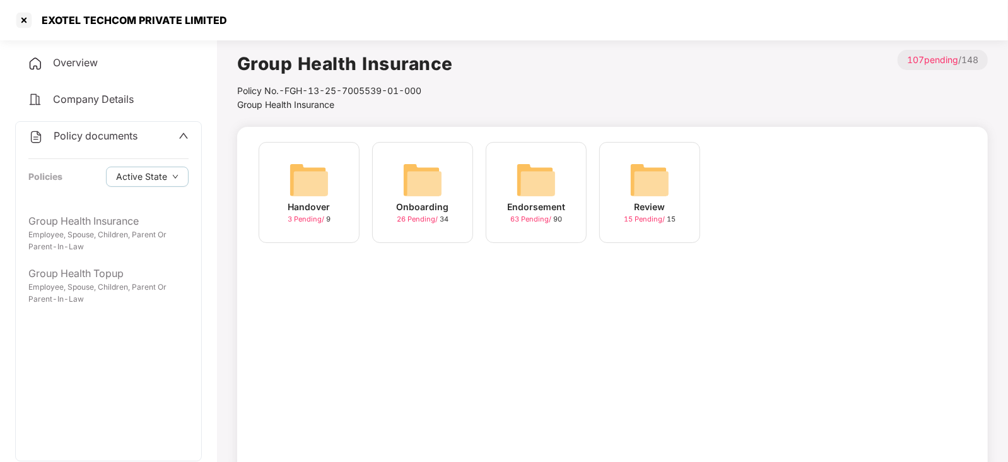
click at [518, 183] on img at bounding box center [536, 180] width 40 height 40
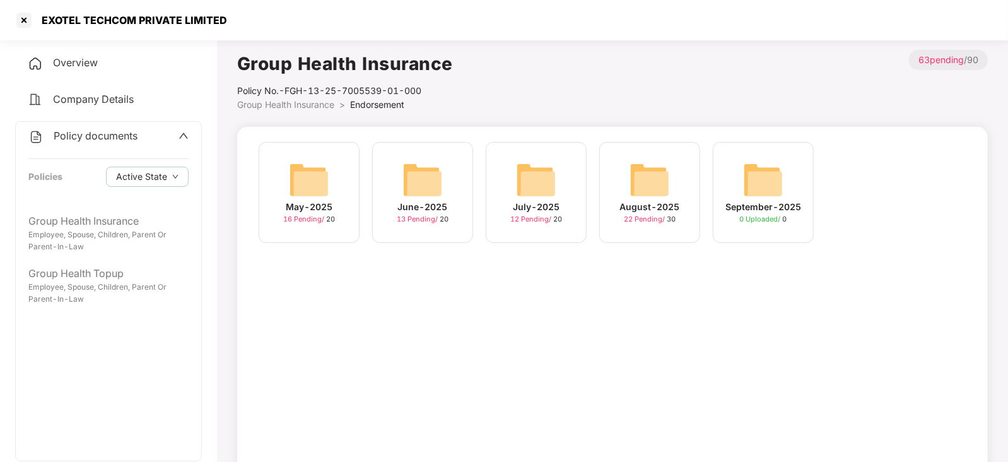
click at [637, 189] on img at bounding box center [649, 180] width 40 height 40
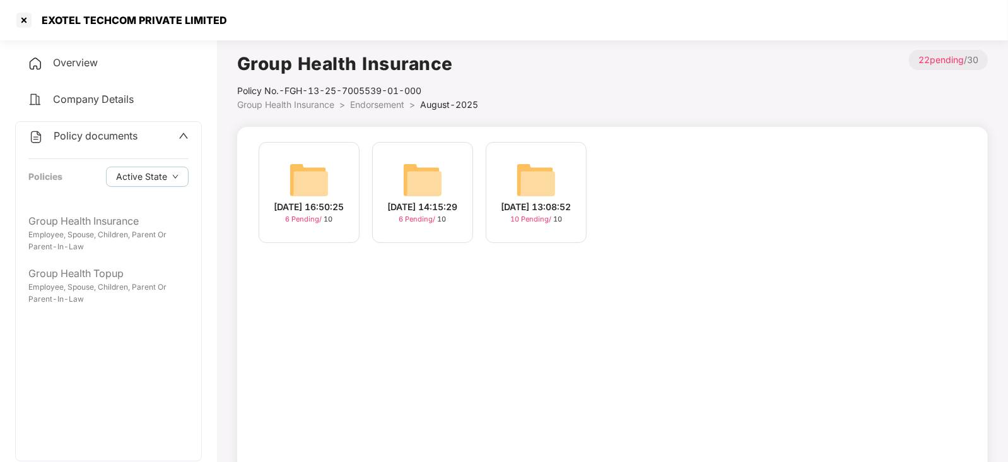
click at [528, 178] on img at bounding box center [536, 180] width 40 height 40
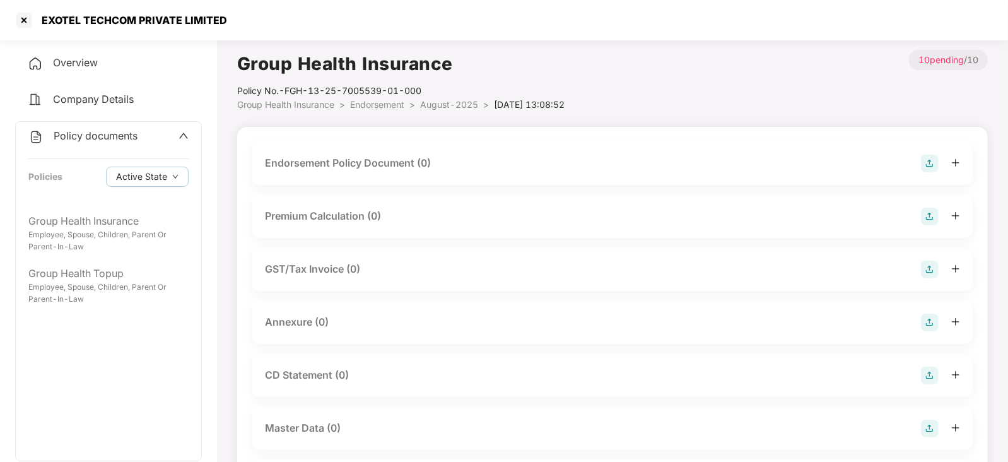
click at [933, 161] on img at bounding box center [930, 163] width 18 height 18
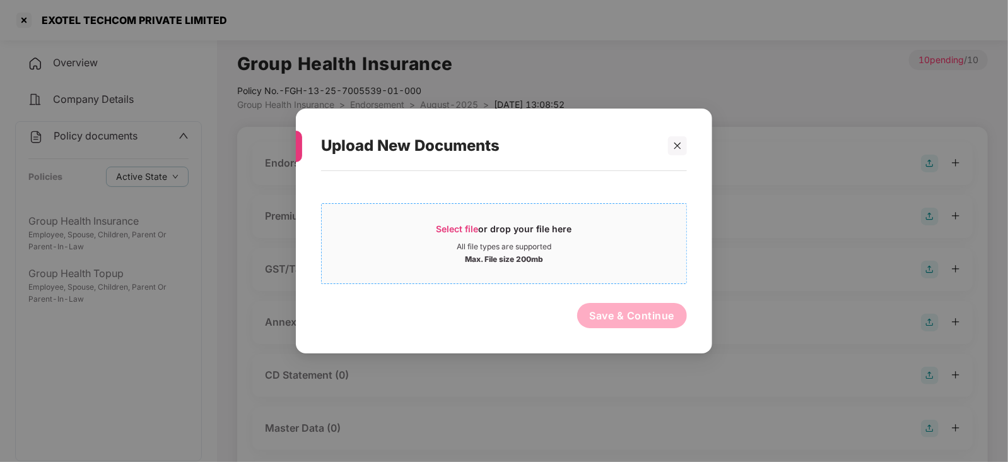
click at [450, 227] on span "Select file" at bounding box center [457, 228] width 42 height 11
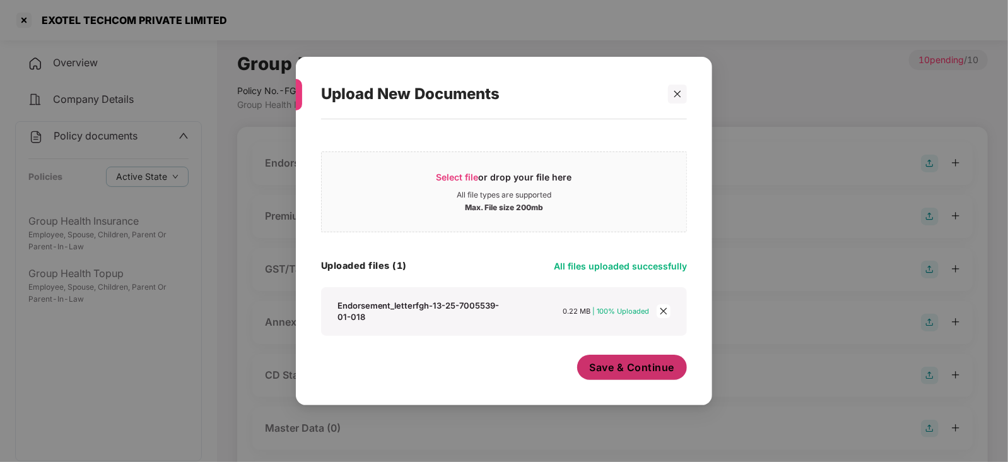
click at [612, 370] on span "Save & Continue" at bounding box center [632, 367] width 85 height 14
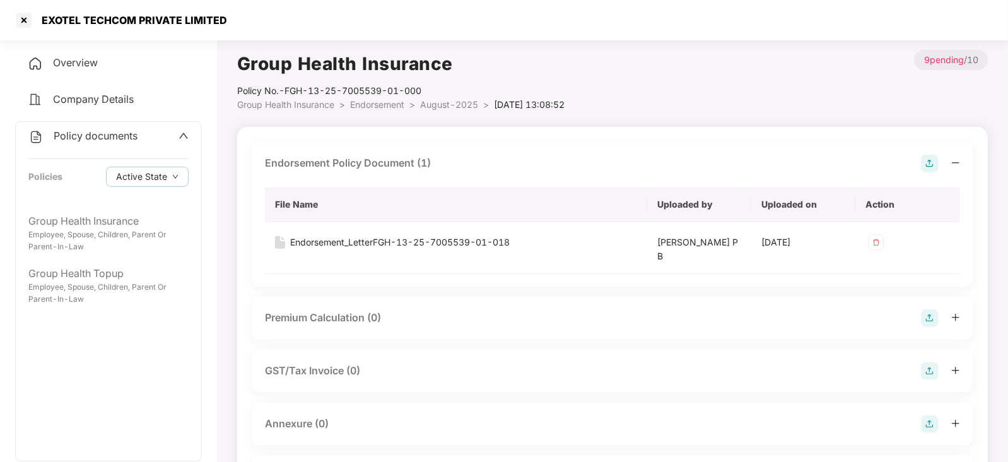
click at [934, 312] on img at bounding box center [930, 318] width 18 height 18
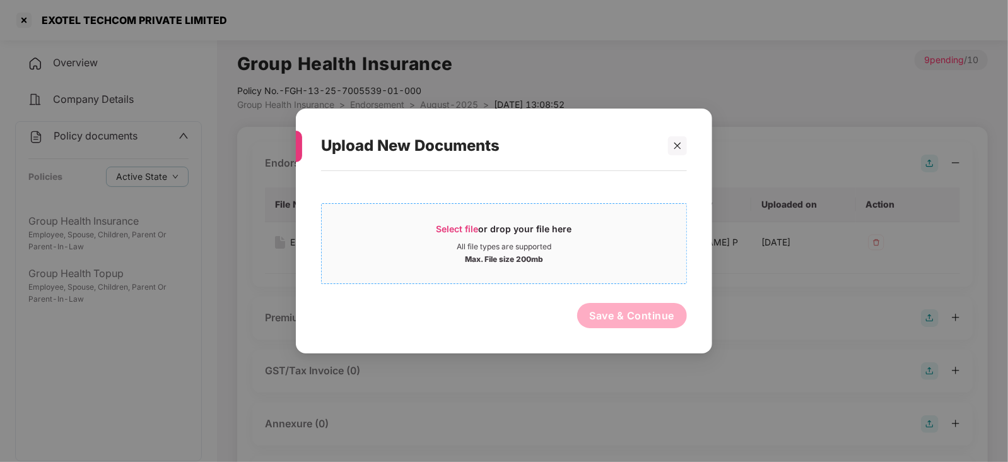
click at [446, 225] on span "Select file" at bounding box center [457, 228] width 42 height 11
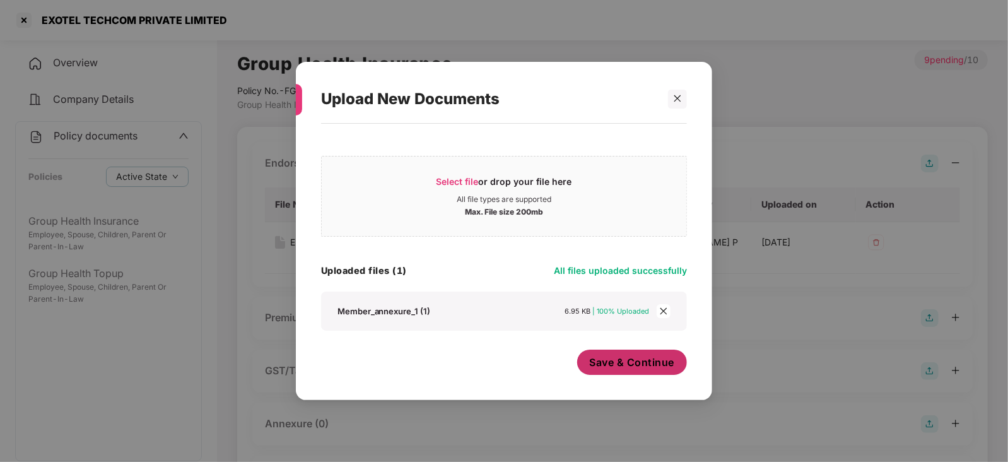
click at [609, 371] on button "Save & Continue" at bounding box center [632, 361] width 110 height 25
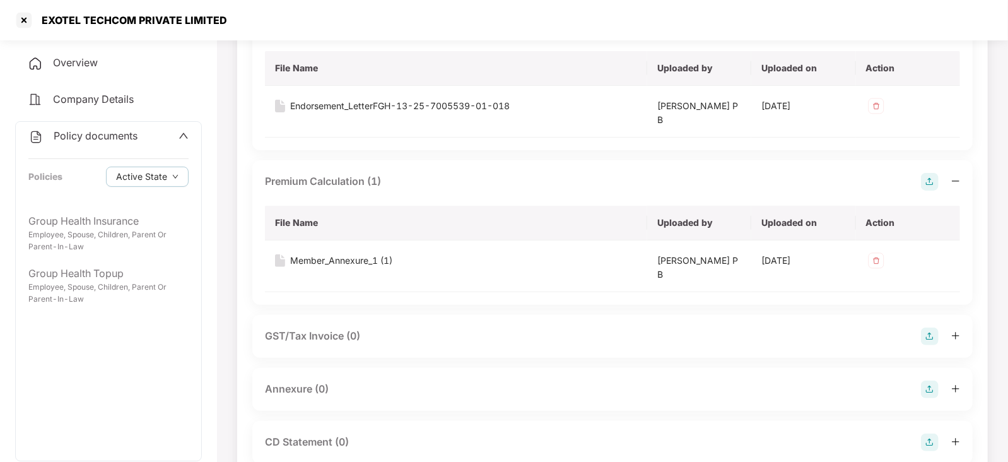
scroll to position [157, 0]
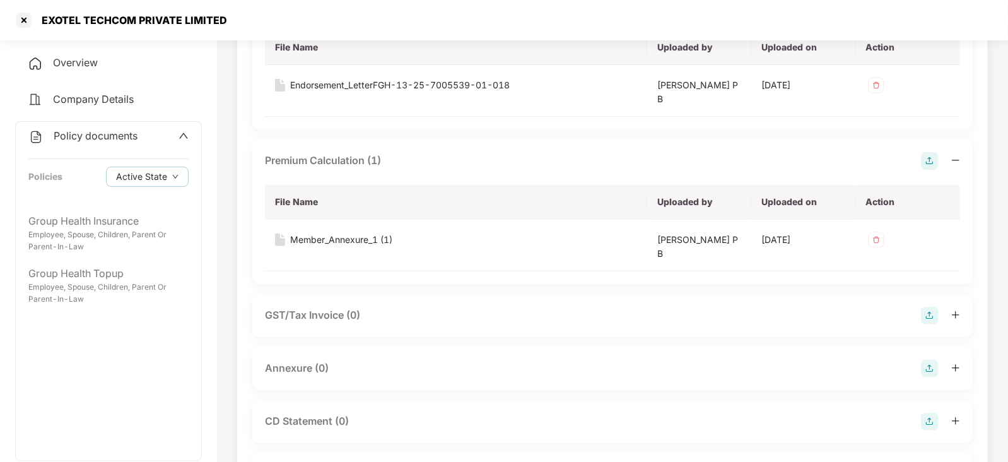
click at [940, 370] on div at bounding box center [940, 368] width 39 height 18
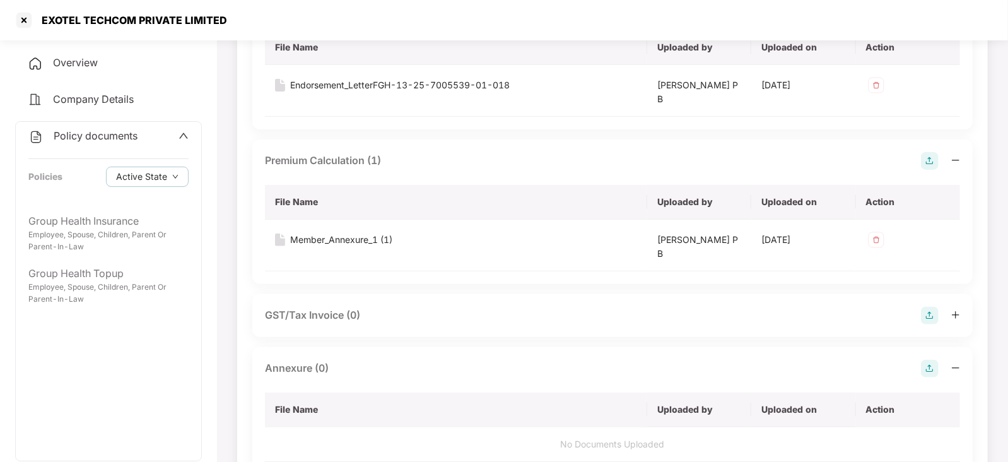
click at [924, 373] on img at bounding box center [930, 368] width 18 height 18
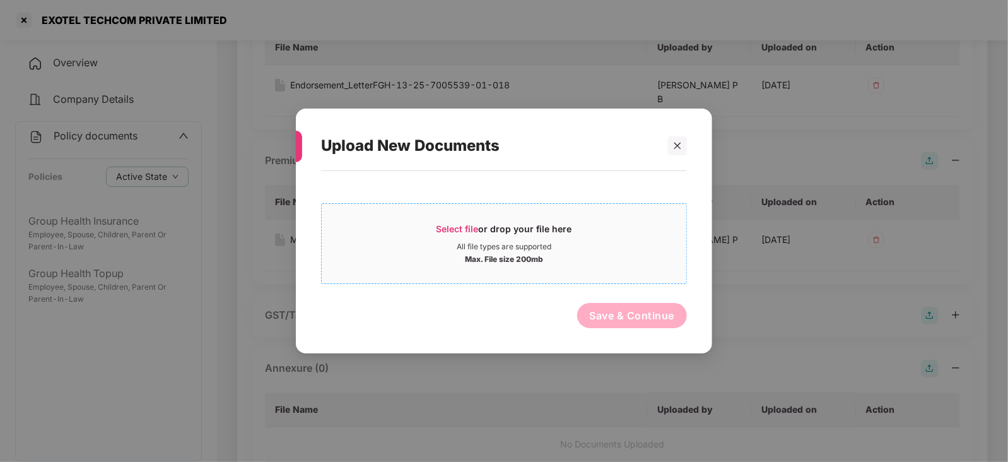
click at [438, 226] on span "Select file" at bounding box center [457, 228] width 42 height 11
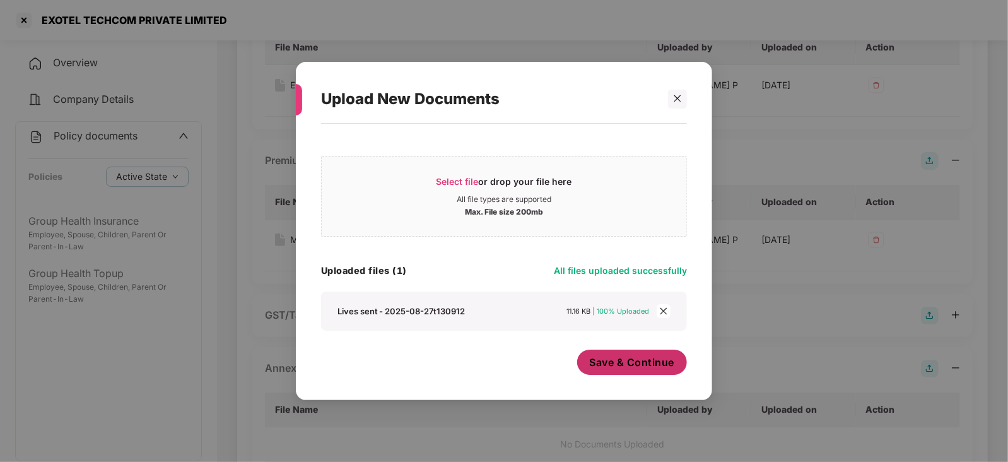
click at [627, 378] on div "Save & Continue" at bounding box center [632, 365] width 110 height 32
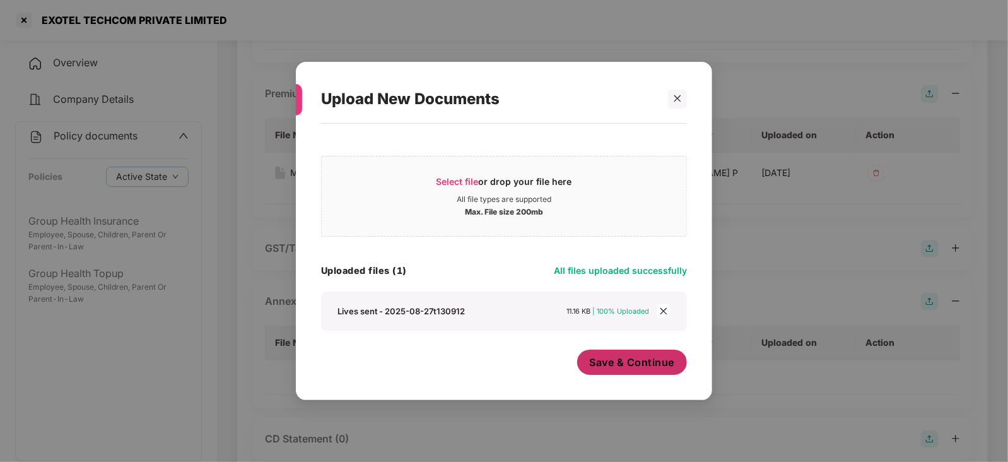
scroll to position [315, 0]
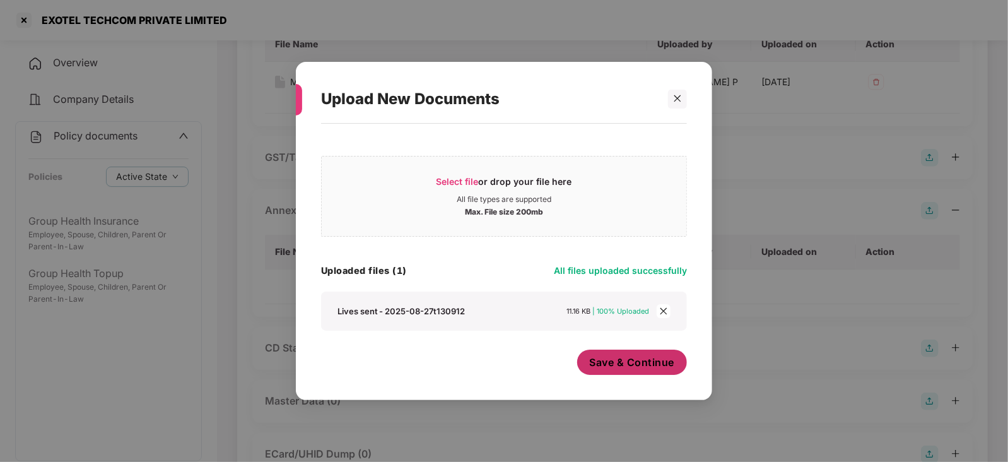
click at [612, 359] on span "Save & Continue" at bounding box center [632, 362] width 85 height 14
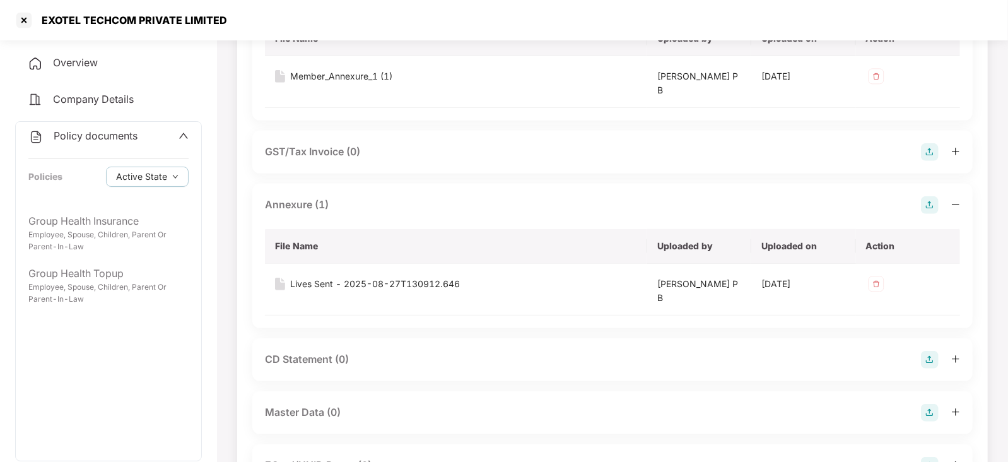
scroll to position [394, 0]
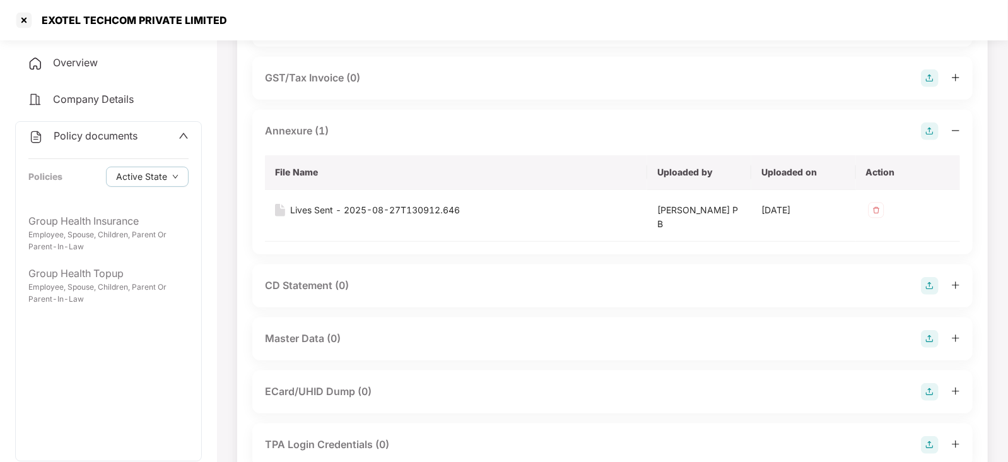
click at [927, 331] on img at bounding box center [930, 339] width 18 height 18
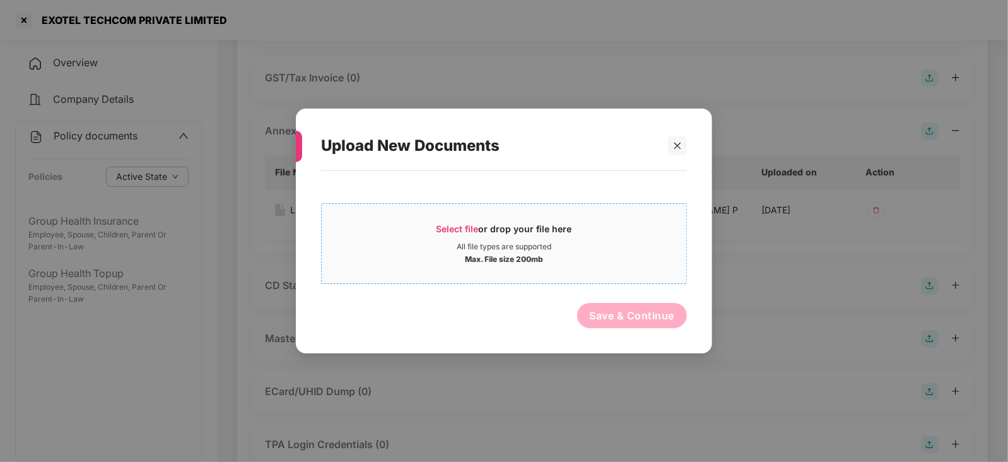
click at [447, 228] on span "Select file" at bounding box center [457, 228] width 42 height 11
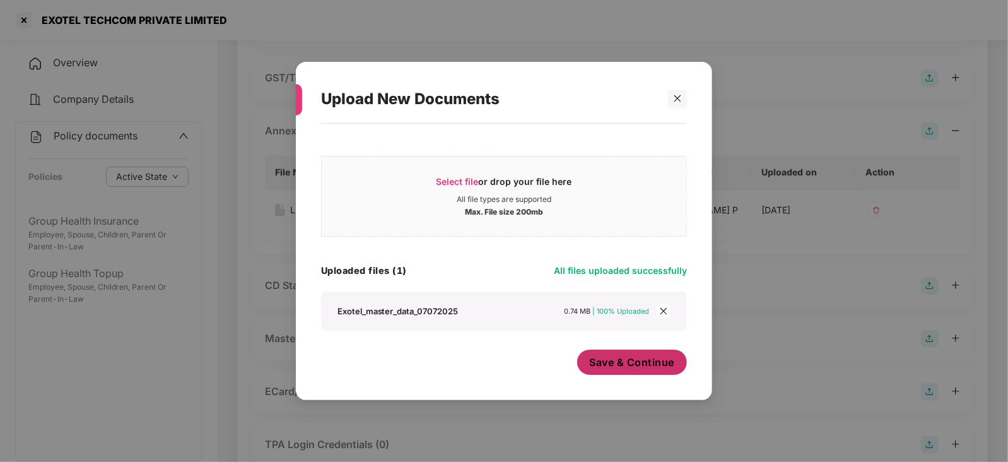
click at [650, 375] on div "Save & Continue" at bounding box center [632, 365] width 110 height 32
click at [641, 363] on span "Save & Continue" at bounding box center [632, 362] width 85 height 14
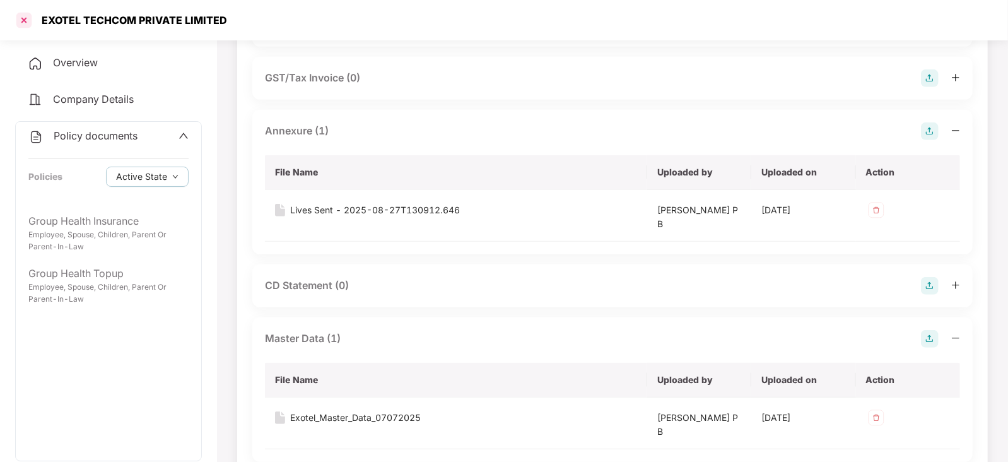
click at [22, 14] on div at bounding box center [24, 20] width 20 height 20
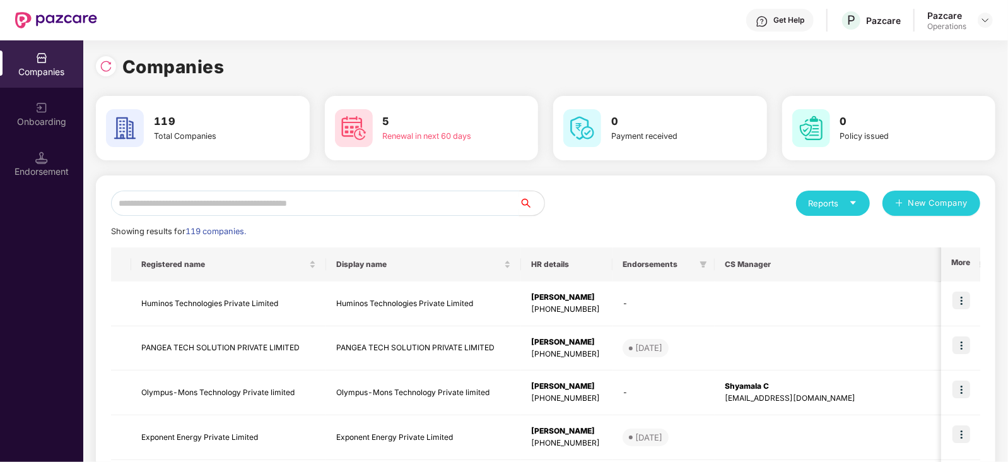
click at [258, 195] on input "text" at bounding box center [315, 202] width 408 height 25
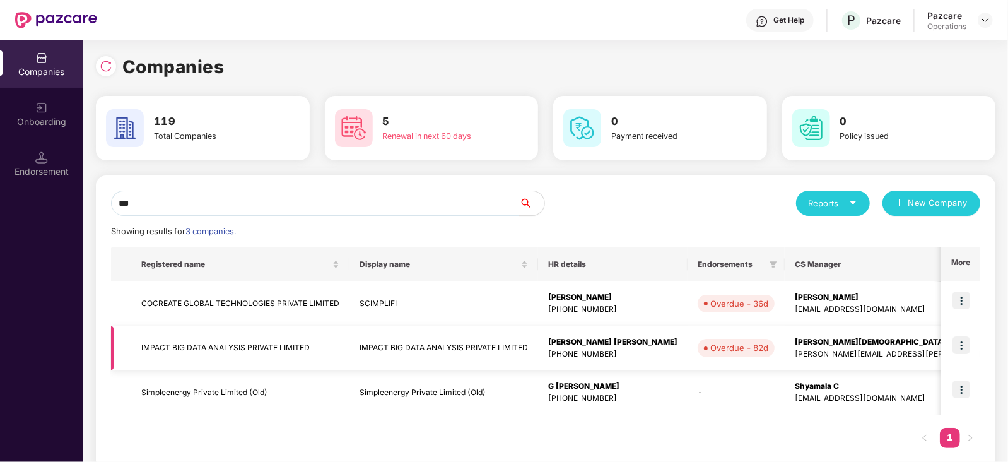
type input "***"
click at [965, 353] on img at bounding box center [961, 345] width 18 height 18
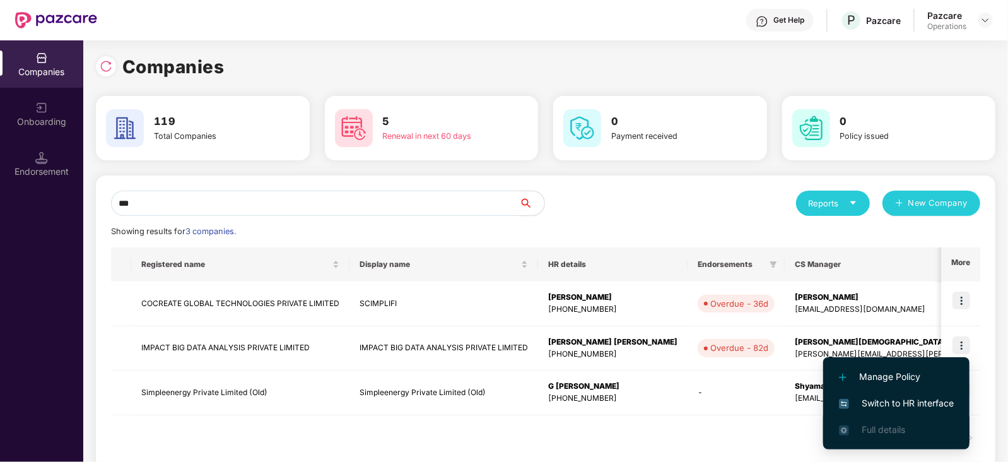
click at [907, 419] on li "Full details" at bounding box center [896, 429] width 146 height 26
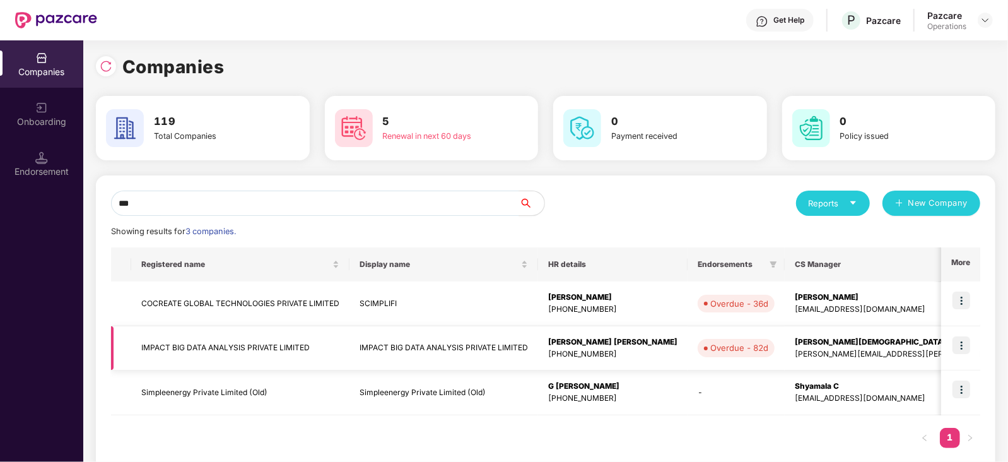
click at [962, 349] on img at bounding box center [961, 345] width 18 height 18
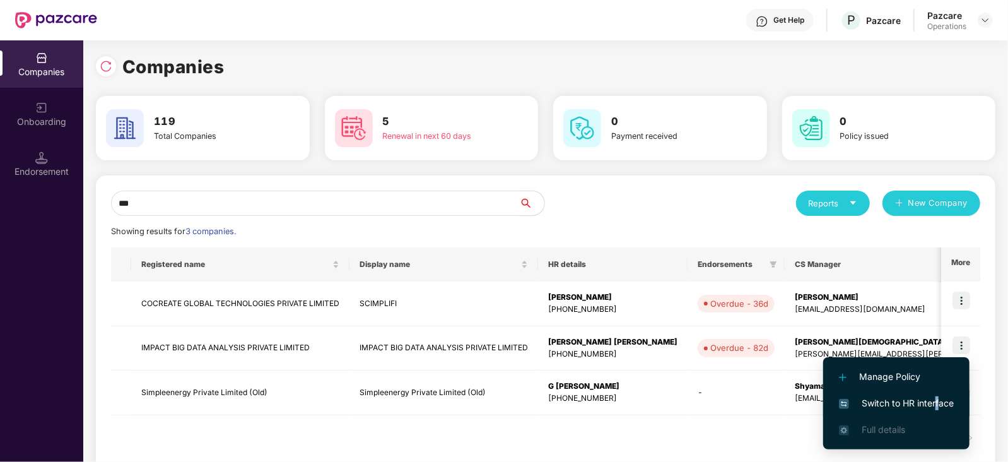
click at [936, 400] on span "Switch to HR interface" at bounding box center [896, 403] width 115 height 14
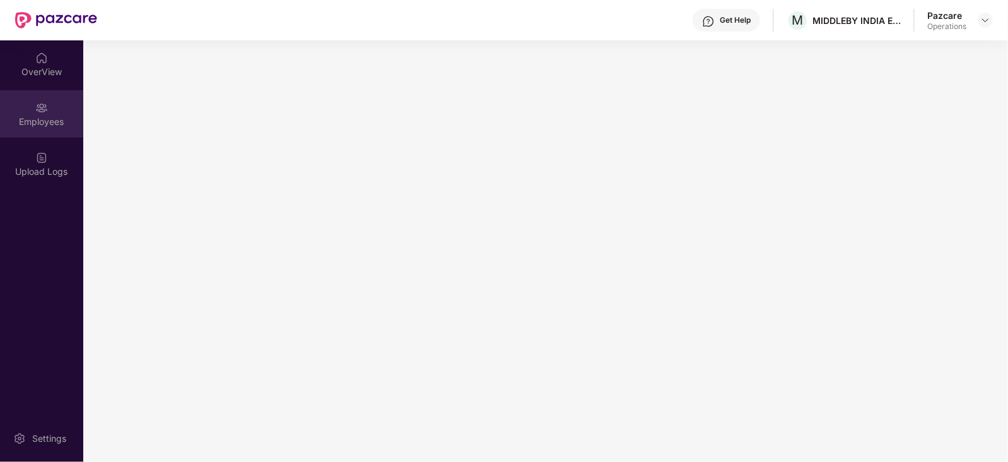
click at [37, 119] on div "Employees" at bounding box center [41, 121] width 83 height 13
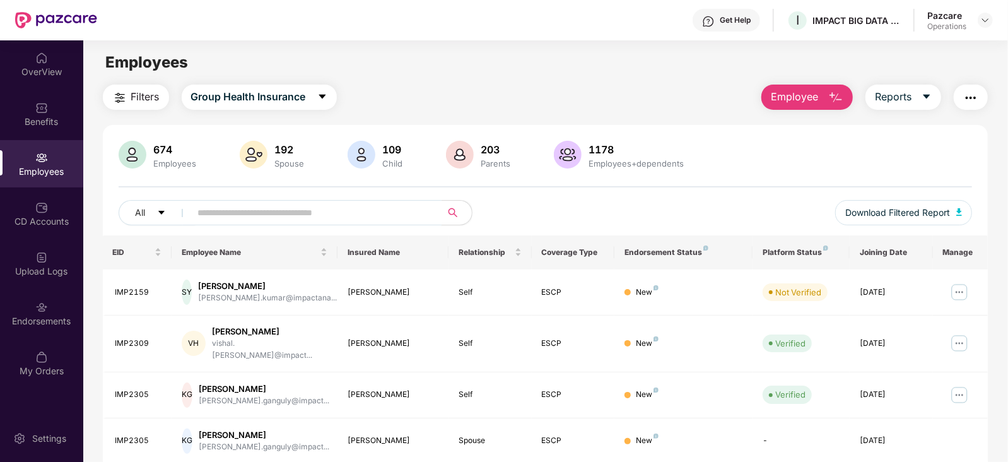
click at [267, 217] on input "text" at bounding box center [311, 212] width 226 height 19
paste input "*******"
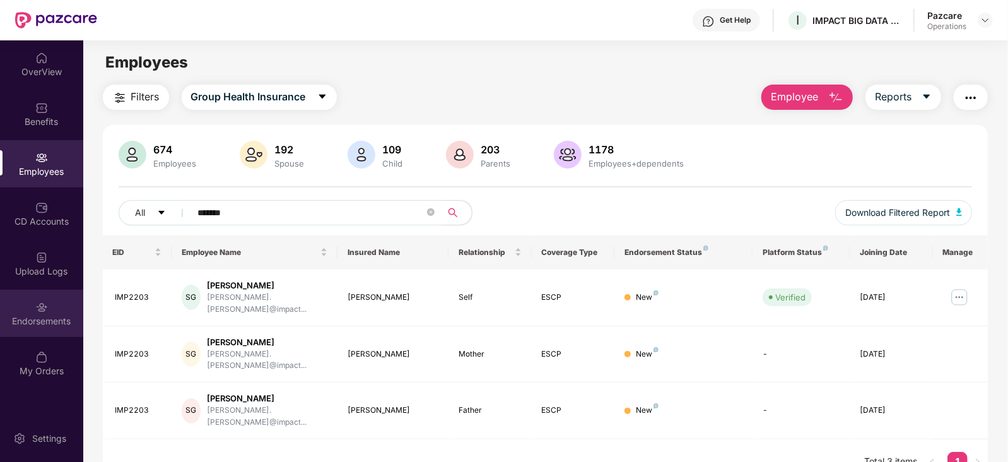
type input "*******"
click at [70, 323] on div "Endorsements" at bounding box center [41, 321] width 83 height 13
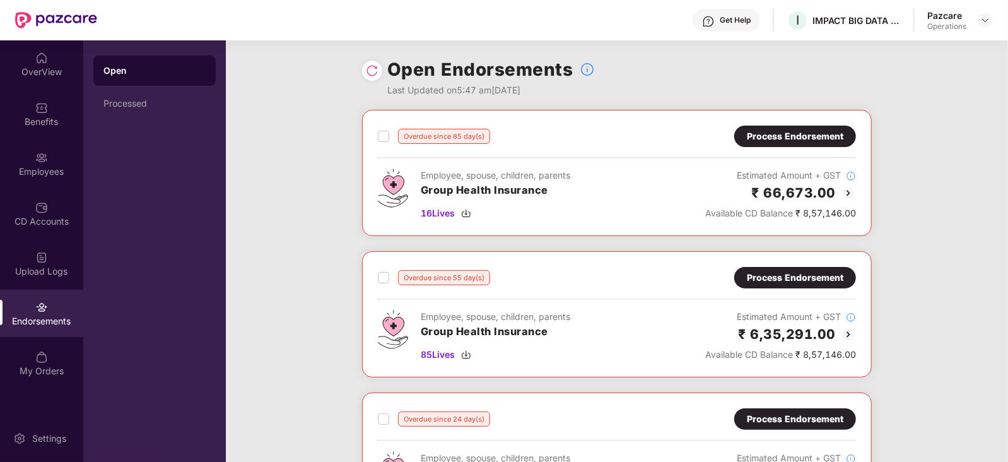
click at [754, 141] on div "Process Endorsement" at bounding box center [795, 136] width 96 height 14
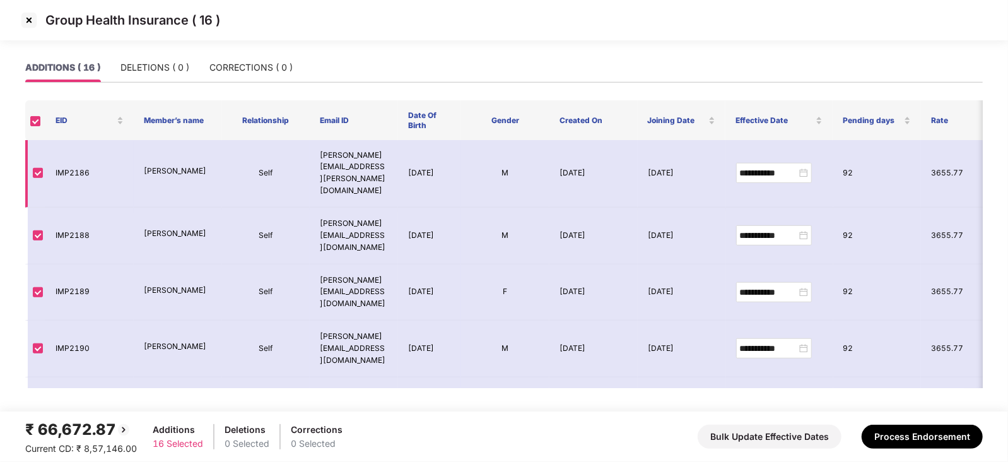
scroll to position [127, 0]
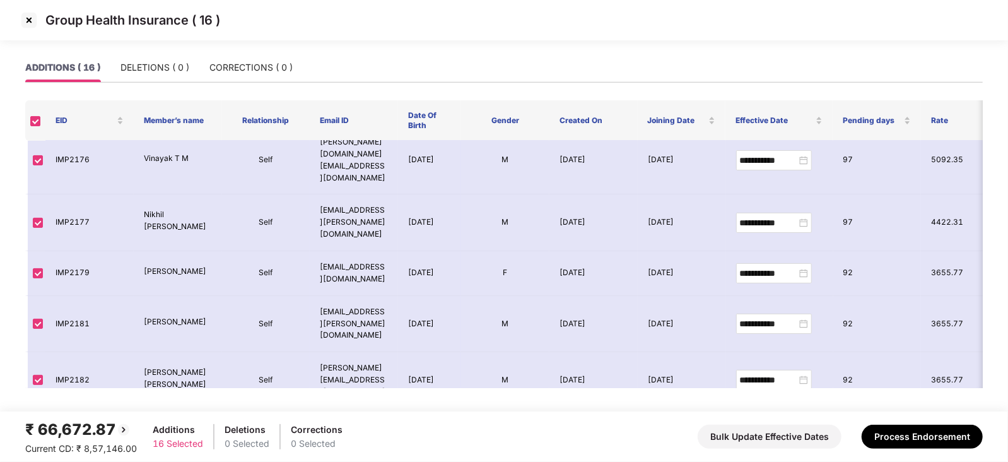
click at [28, 25] on img at bounding box center [29, 20] width 20 height 20
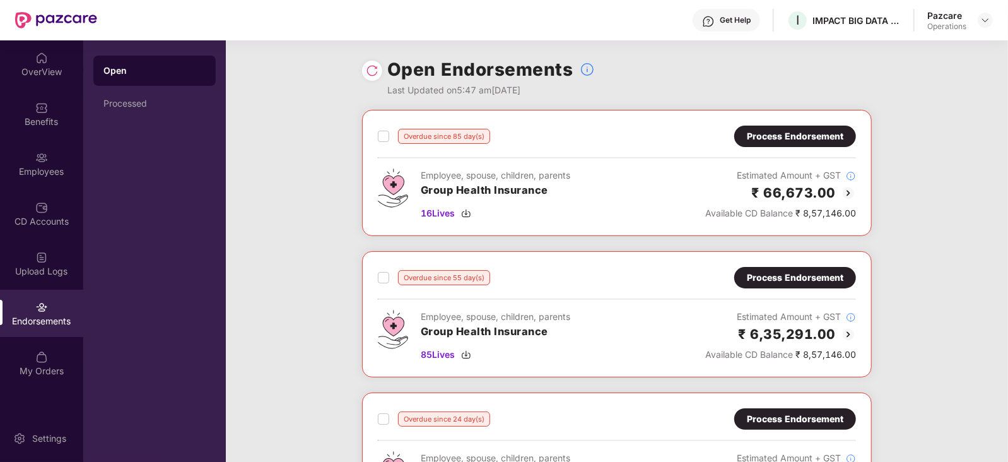
click at [771, 279] on div "Process Endorsement" at bounding box center [795, 278] width 96 height 14
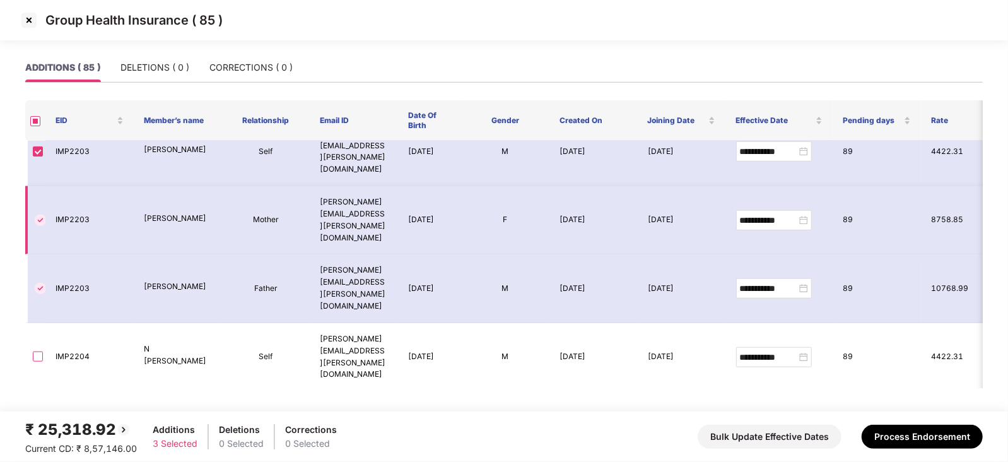
scroll to position [504, 0]
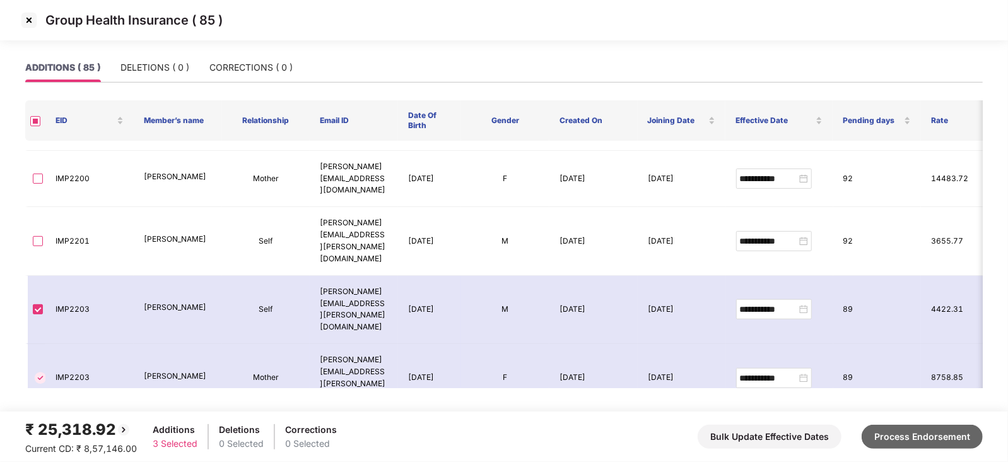
click at [902, 436] on button "Process Endorsement" at bounding box center [921, 436] width 121 height 24
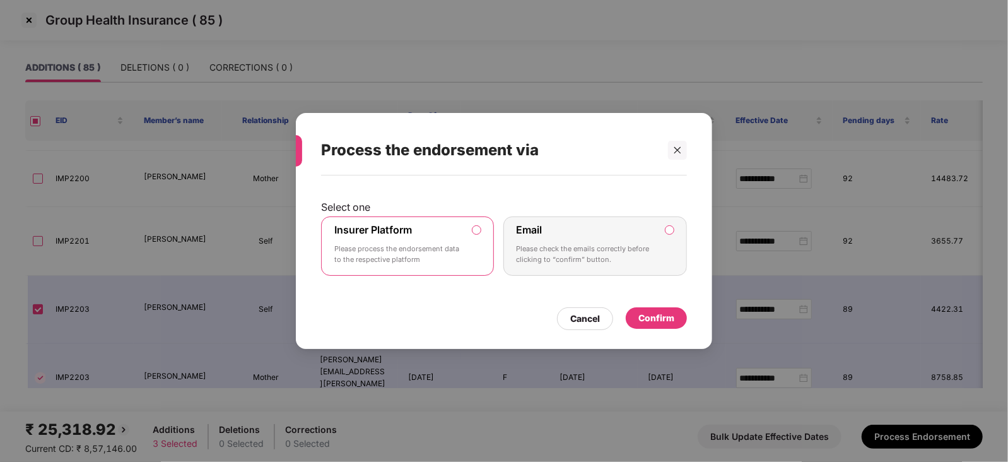
click at [659, 308] on div "Confirm" at bounding box center [656, 317] width 61 height 21
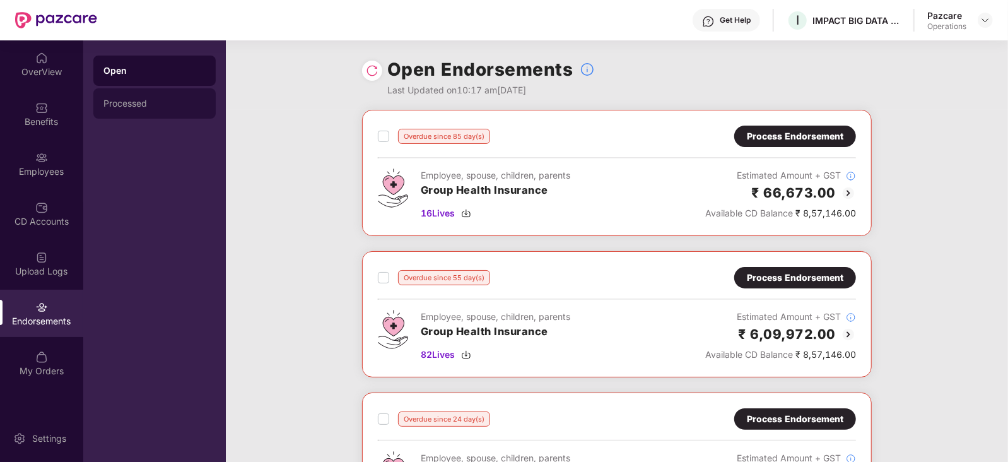
click at [136, 97] on div "Processed" at bounding box center [154, 103] width 122 height 30
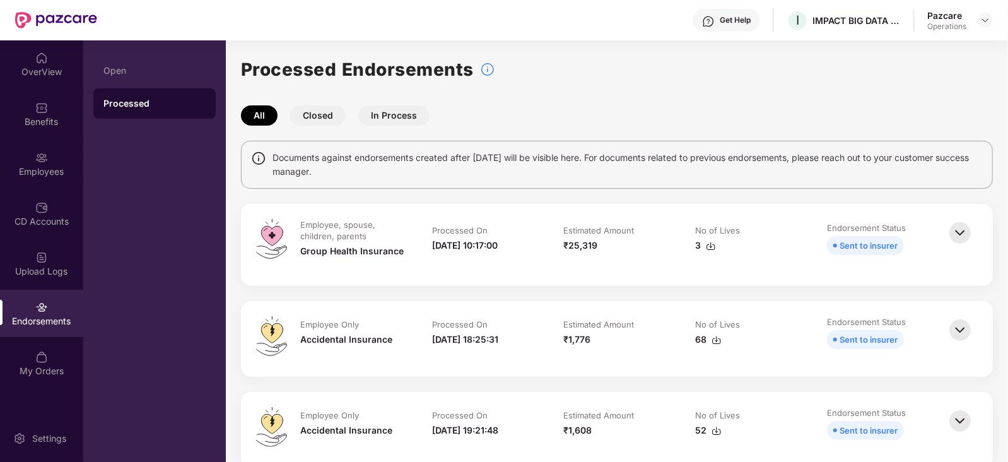
click at [708, 249] on img at bounding box center [711, 246] width 10 height 10
click at [708, 245] on img at bounding box center [711, 246] width 10 height 10
